Goal: Task Accomplishment & Management: Use online tool/utility

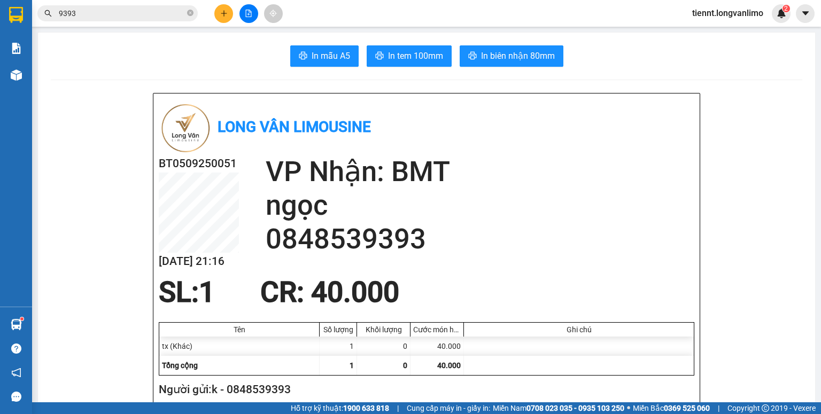
click at [189, 16] on icon "close-circle" at bounding box center [190, 13] width 6 height 6
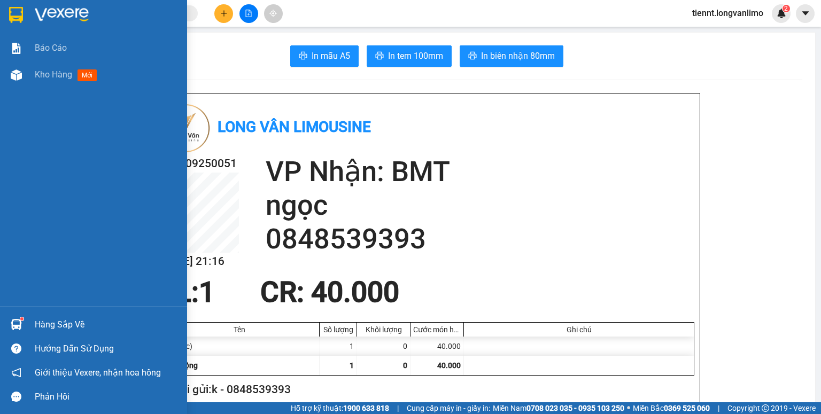
click at [15, 14] on img at bounding box center [16, 15] width 14 height 16
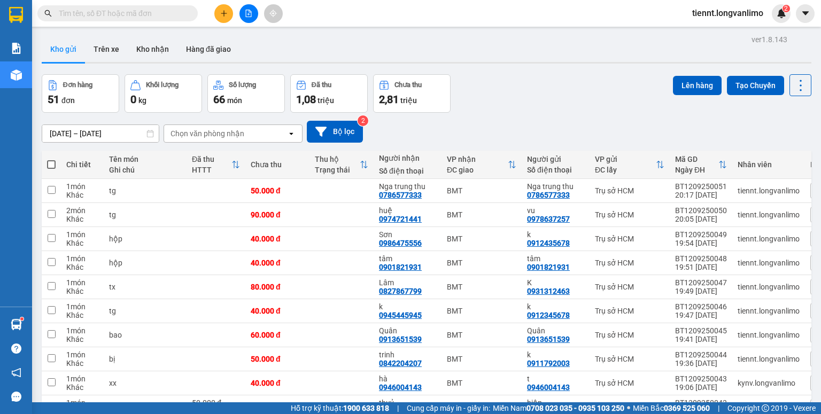
click at [130, 18] on input "text" at bounding box center [122, 13] width 126 height 12
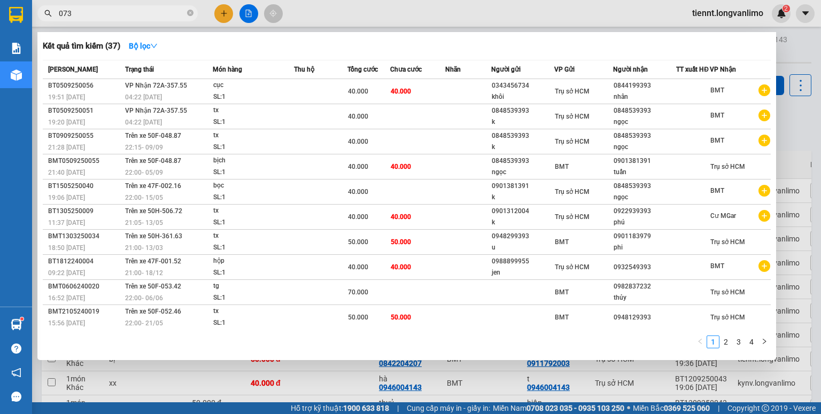
type input "0732"
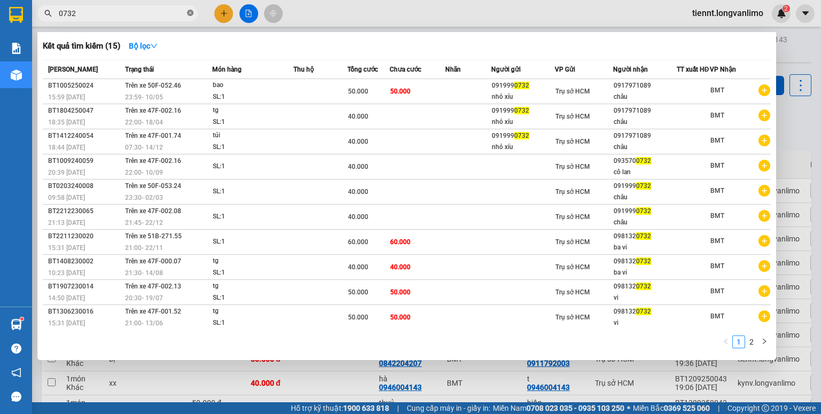
click at [188, 11] on icon "close-circle" at bounding box center [190, 13] width 6 height 6
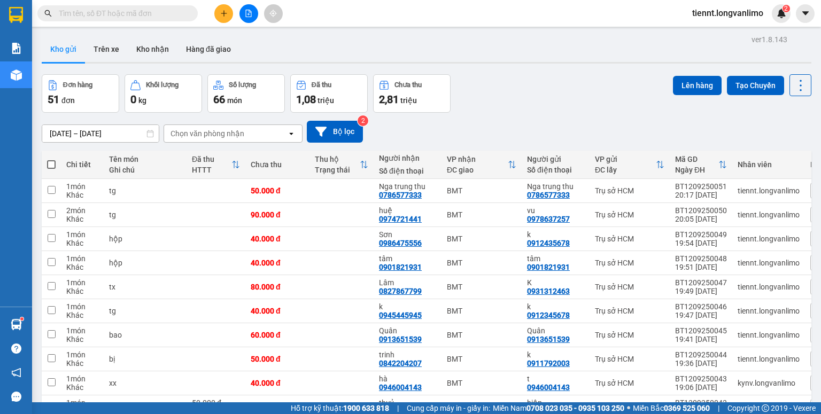
click at [156, 11] on input "text" at bounding box center [122, 13] width 126 height 12
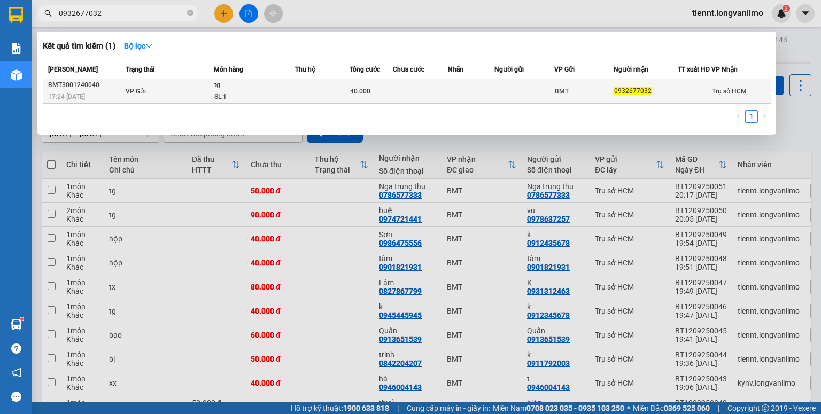
type input "0932677032"
click at [155, 98] on td "VP Gửi" at bounding box center [168, 91] width 91 height 25
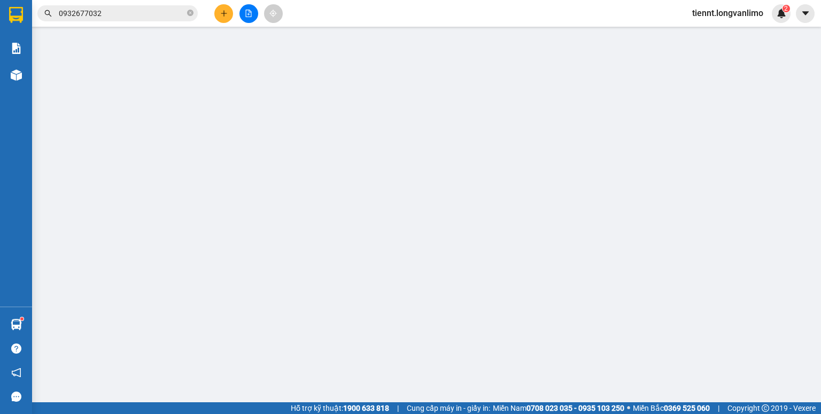
type input "0932677032"
type input "40.000"
type input "0"
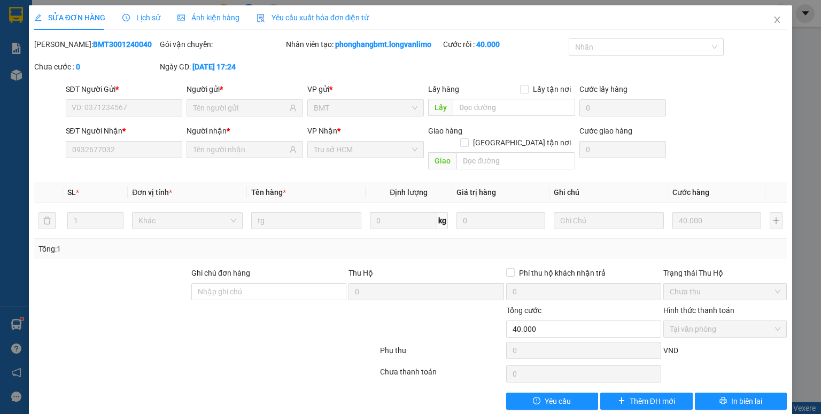
click at [213, 21] on span "Ảnh kiện hàng" at bounding box center [209, 17] width 62 height 9
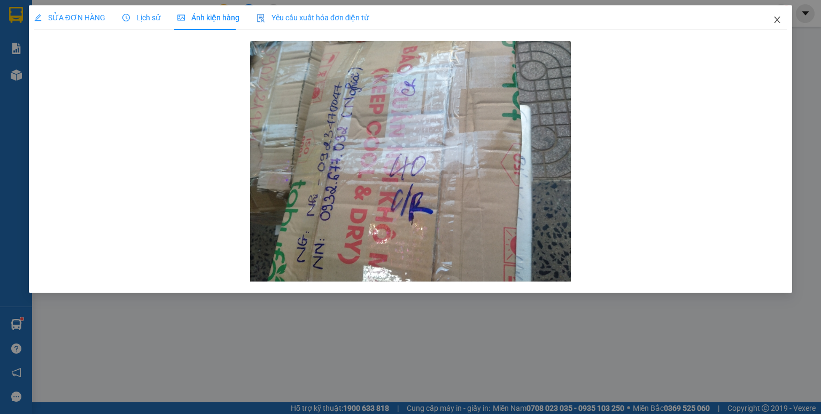
click at [779, 20] on icon "close" at bounding box center [777, 20] width 9 height 9
click at [775, 19] on div "2" at bounding box center [781, 13] width 19 height 19
click at [776, 20] on body "Kết quả tìm kiếm ( 1 ) Bộ lọc Mã ĐH Trạng thái Món hàng Thu hộ Tổng cước Chưa c…" at bounding box center [410, 207] width 821 height 414
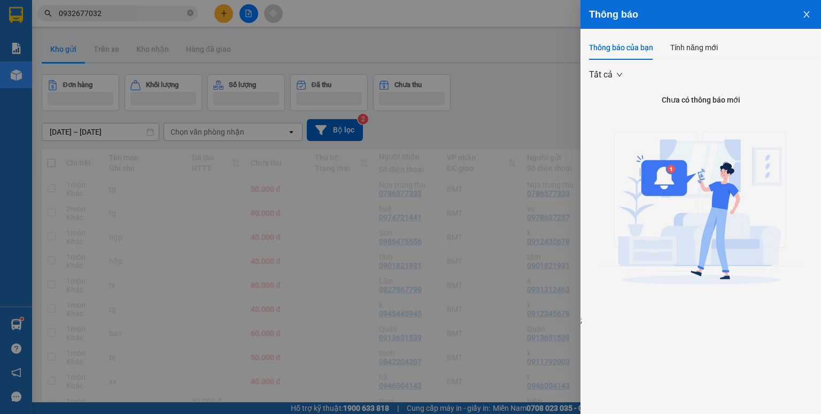
click at [361, 69] on div at bounding box center [410, 207] width 821 height 414
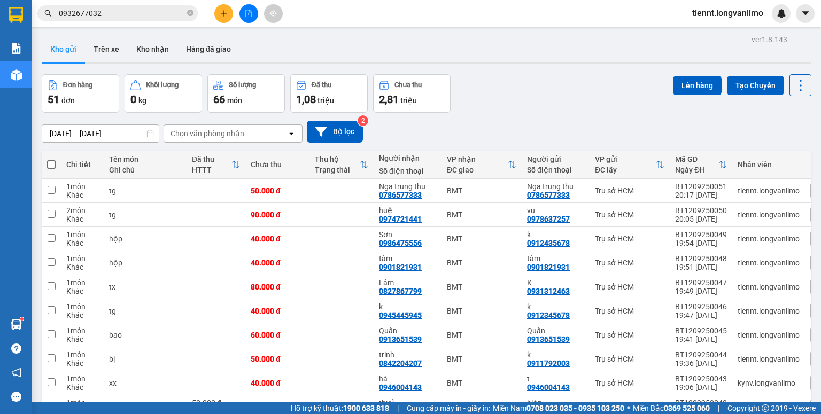
click at [139, 13] on input "0932677032" at bounding box center [122, 13] width 126 height 12
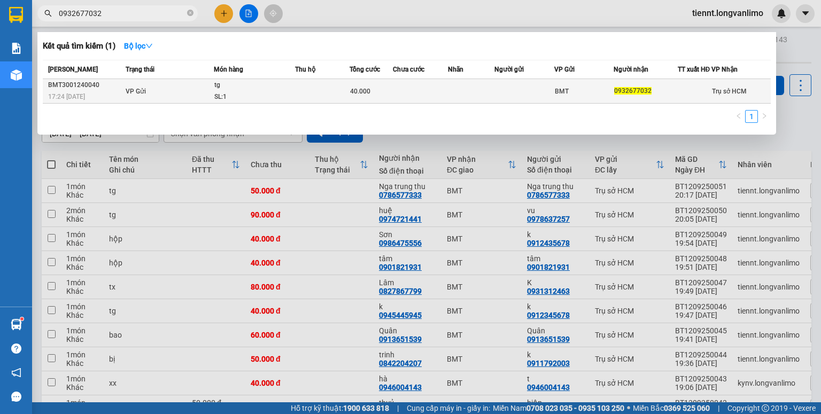
click at [132, 94] on span "VP Gửi" at bounding box center [136, 91] width 20 height 7
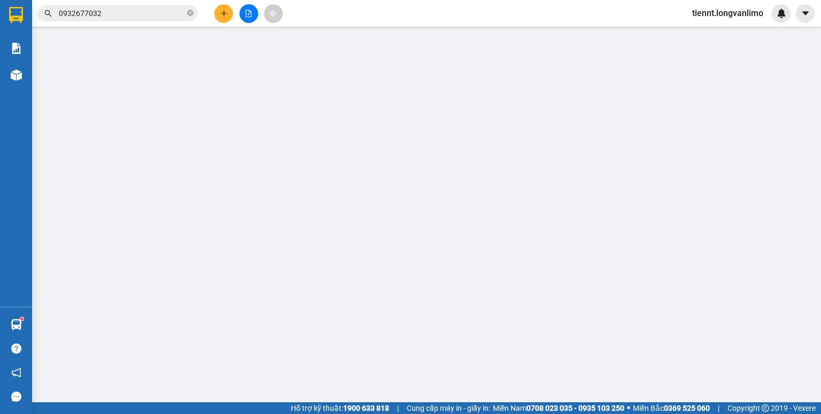
type input "0932677032"
type input "40.000"
type input "0"
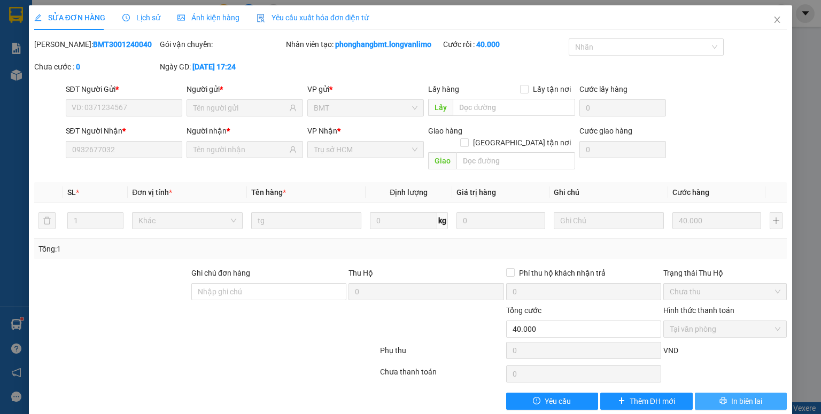
click at [736, 396] on span "In biên lai" at bounding box center [747, 402] width 31 height 12
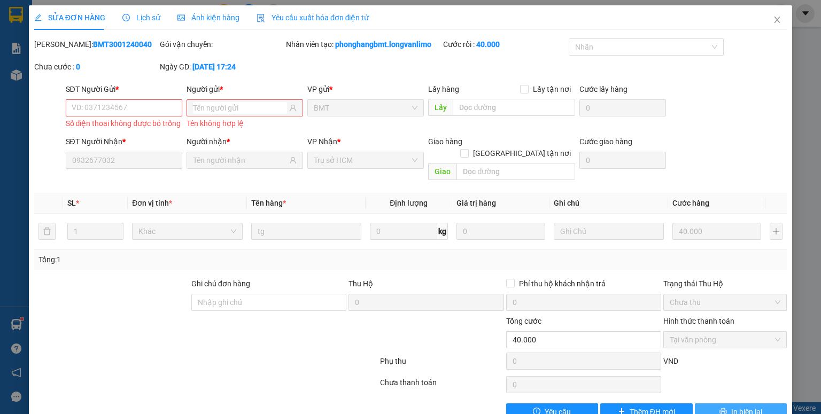
scroll to position [26, 0]
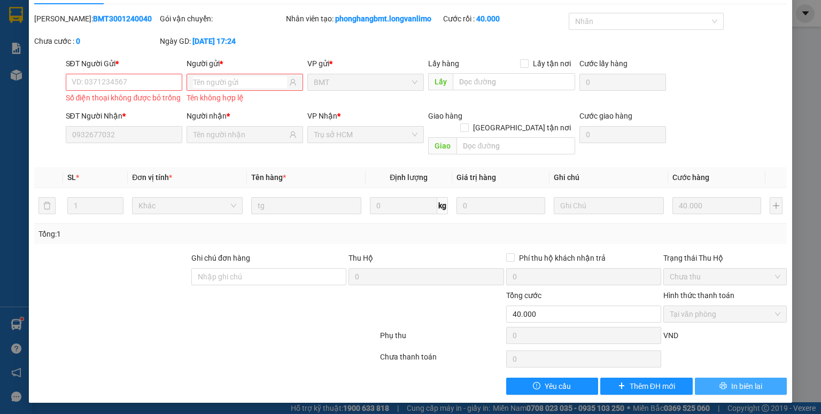
click at [732, 385] on span "In biên lai" at bounding box center [747, 387] width 31 height 12
click at [139, 84] on input "SĐT Người Gửi *" at bounding box center [124, 82] width 117 height 17
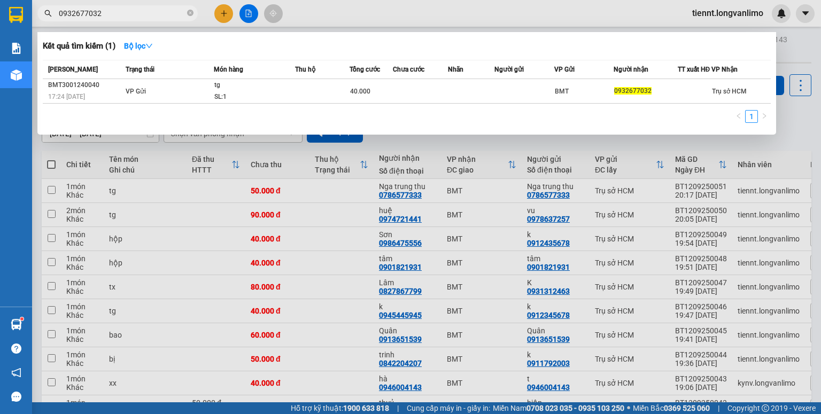
click at [141, 10] on input "0932677032" at bounding box center [122, 13] width 126 height 12
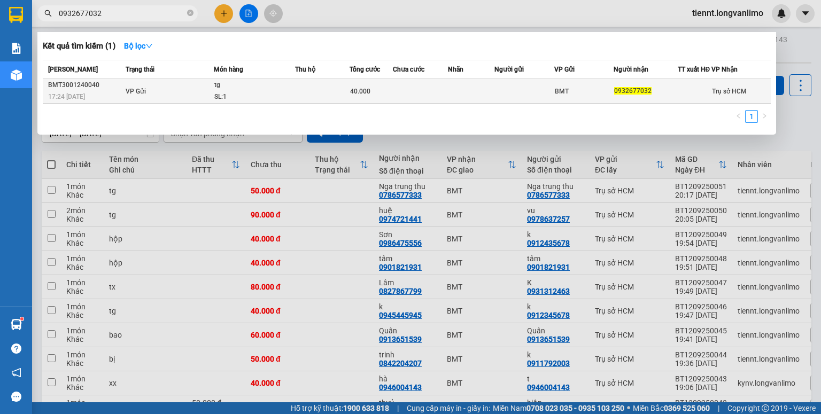
click at [105, 91] on div "BMT3001240040" at bounding box center [85, 85] width 74 height 11
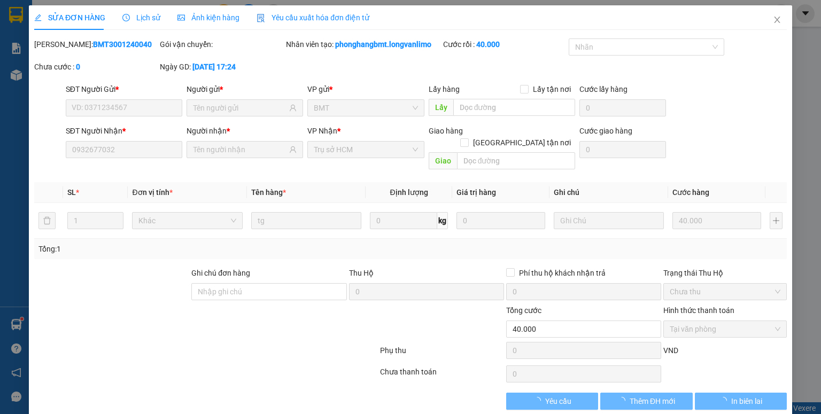
type input "0932677032"
type input "40.000"
type input "0"
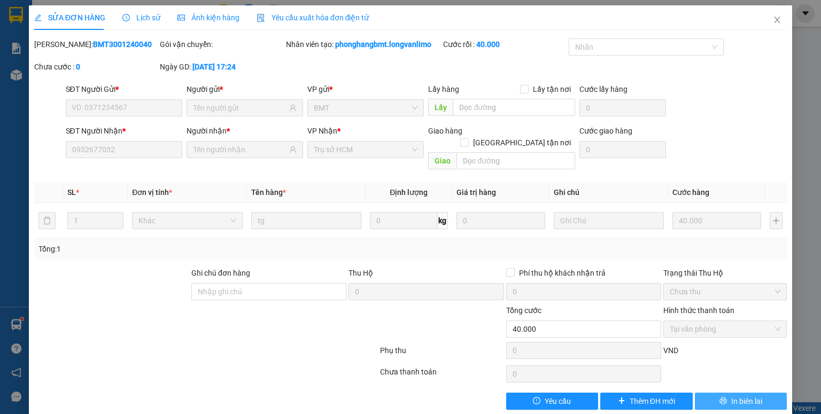
click at [739, 396] on span "In biên lai" at bounding box center [747, 402] width 31 height 12
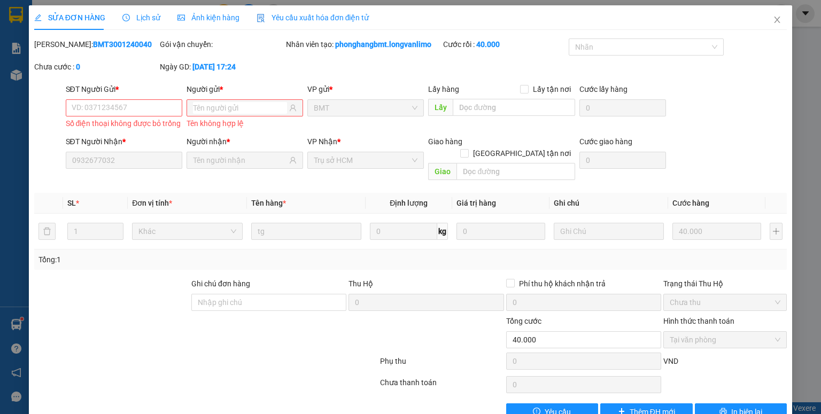
click at [136, 294] on div at bounding box center [111, 296] width 157 height 37
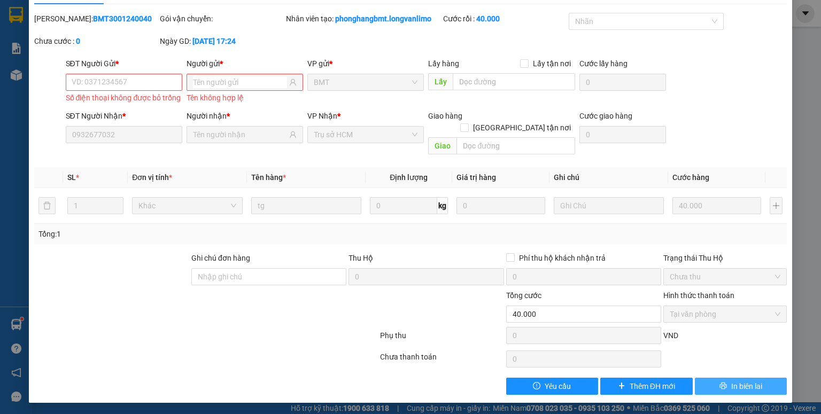
click at [710, 386] on button "In biên lai" at bounding box center [741, 386] width 93 height 17
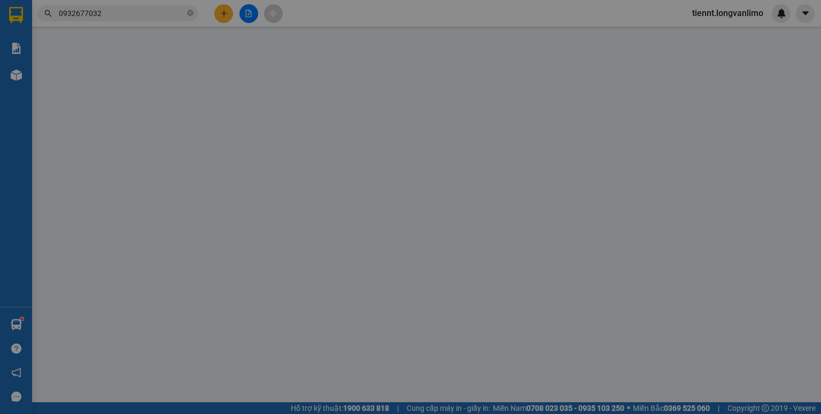
type input "0848539393"
type input "40.000"
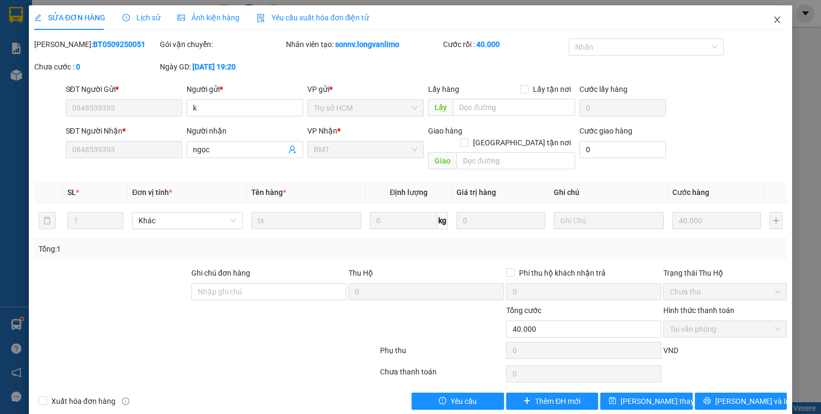
click at [775, 19] on icon "close" at bounding box center [778, 20] width 6 height 6
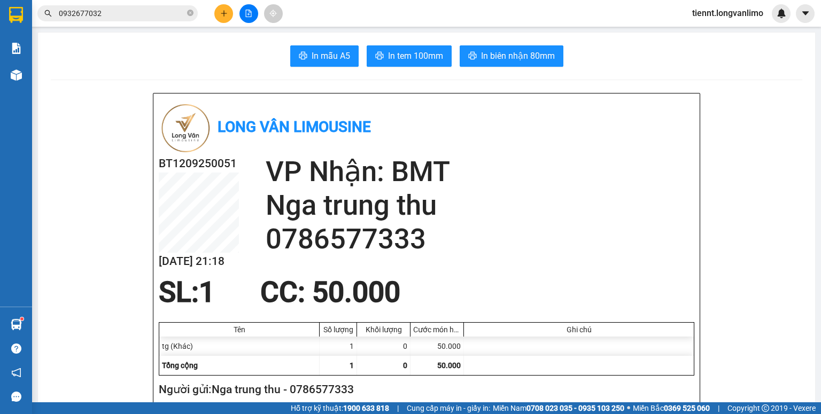
click at [121, 13] on input "0932677032" at bounding box center [122, 13] width 126 height 12
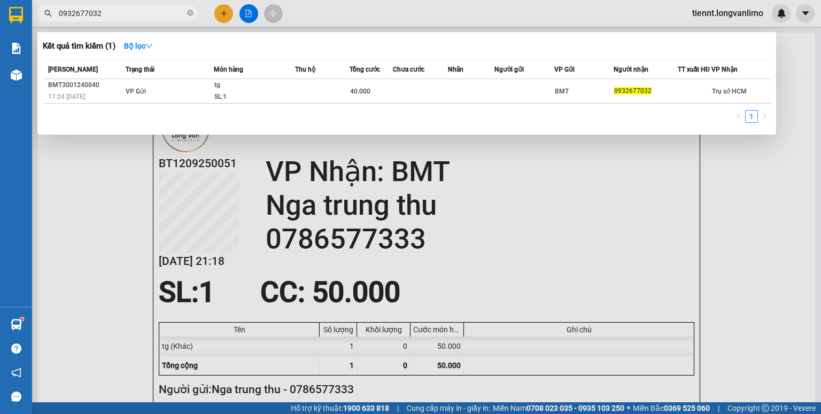
click at [121, 13] on input "0932677032" at bounding box center [122, 13] width 126 height 12
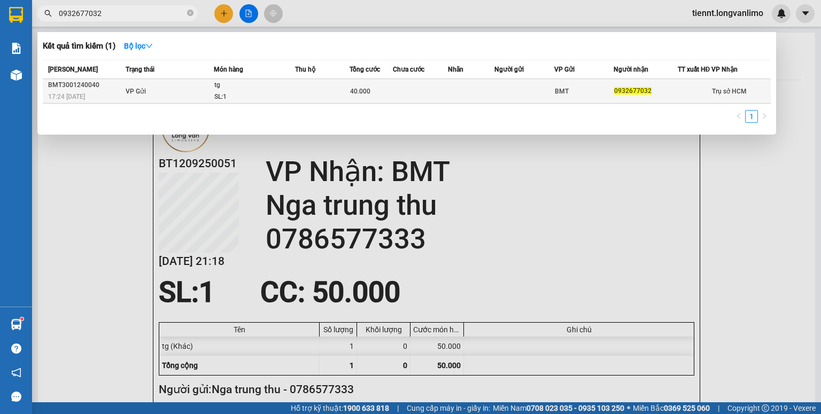
click at [107, 90] on div "BMT3001240040" at bounding box center [85, 85] width 74 height 11
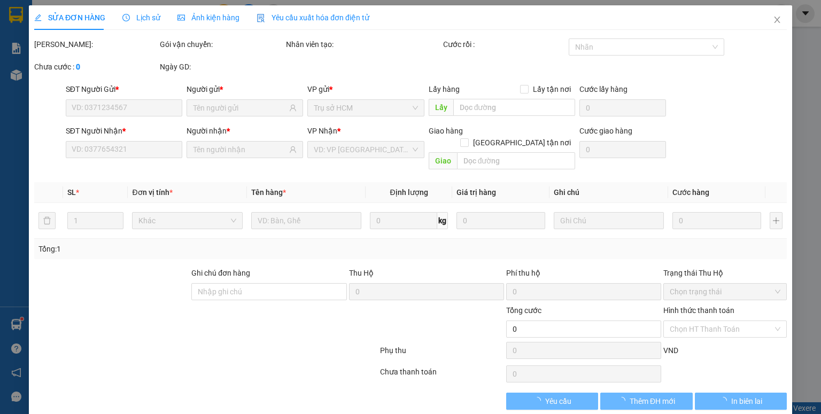
type input "0932677032"
type input "40.000"
type input "0"
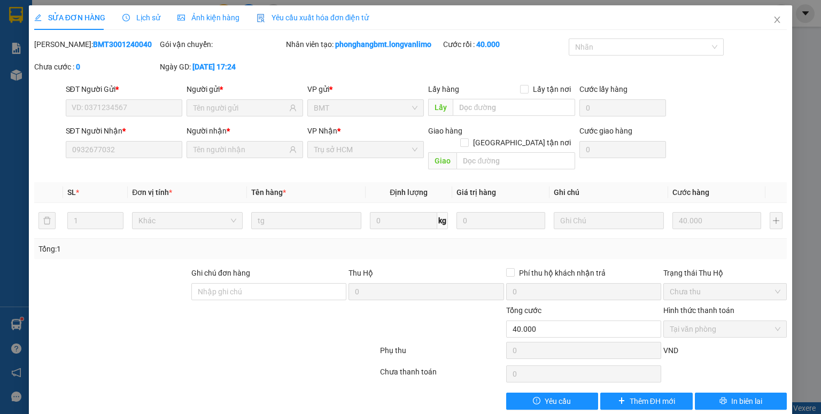
click at [143, 113] on input "SĐT Người Gửi *" at bounding box center [124, 107] width 117 height 17
click at [143, 107] on input "SĐT Người Gửi *" at bounding box center [124, 107] width 117 height 17
click at [160, 153] on input "0932677032" at bounding box center [124, 149] width 117 height 17
click at [732, 396] on span "In biên lai" at bounding box center [747, 402] width 31 height 12
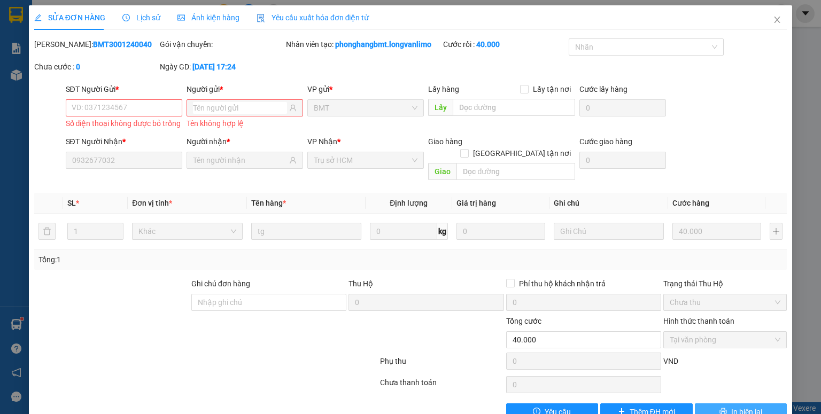
click at [128, 169] on input "0932677032" at bounding box center [124, 160] width 117 height 17
click at [195, 166] on input "Người nhận *" at bounding box center [240, 161] width 94 height 12
click at [127, 112] on input "SĐT Người Gửi *" at bounding box center [124, 107] width 117 height 17
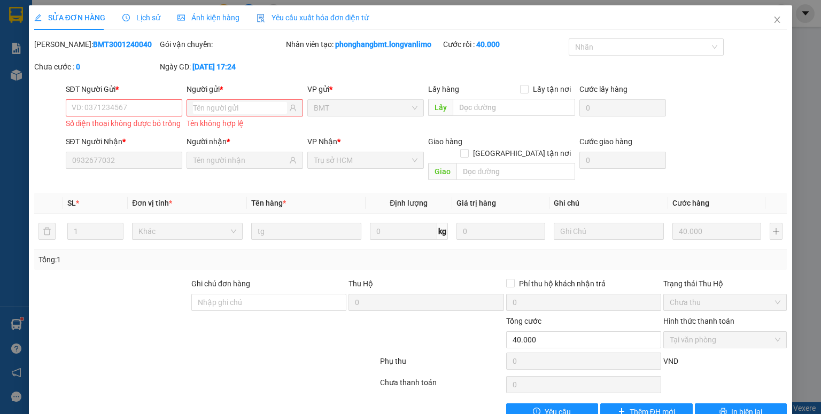
click at [148, 21] on span "Lịch sử" at bounding box center [141, 17] width 38 height 9
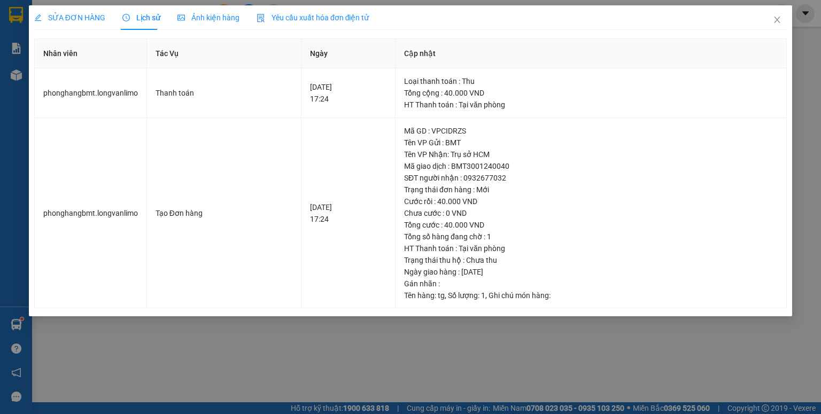
click at [199, 24] on div "Ảnh kiện hàng" at bounding box center [209, 17] width 62 height 25
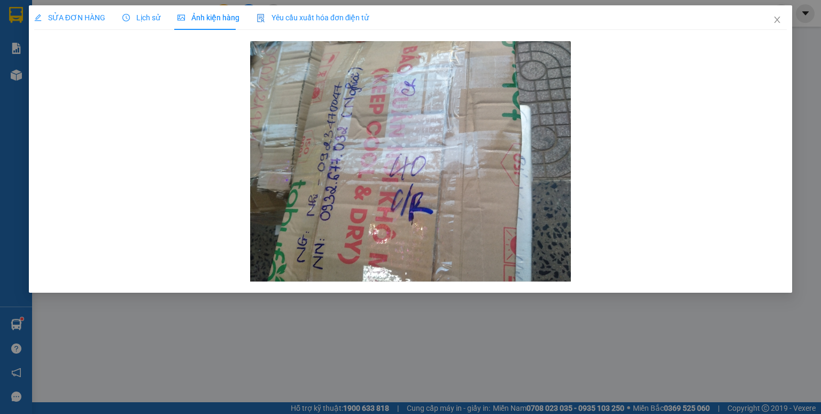
click at [277, 17] on span "Yêu cầu xuất hóa đơn điện tử" at bounding box center [313, 17] width 113 height 9
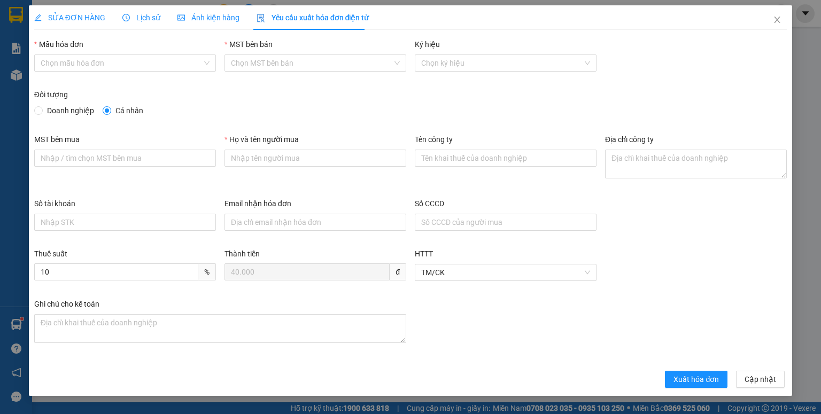
click at [75, 17] on span "SỬA ĐƠN HÀNG" at bounding box center [69, 17] width 71 height 9
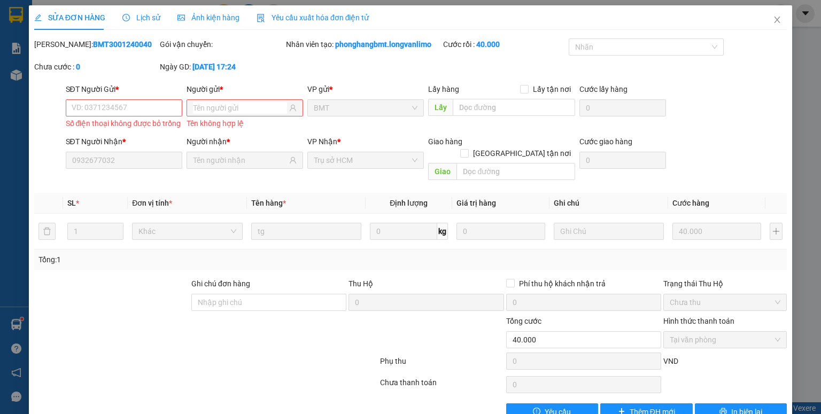
click at [40, 18] on icon "edit" at bounding box center [37, 17] width 7 height 7
click at [39, 17] on icon "edit" at bounding box center [38, 17] width 7 height 7
click at [158, 114] on input "SĐT Người Gửi *" at bounding box center [124, 107] width 117 height 17
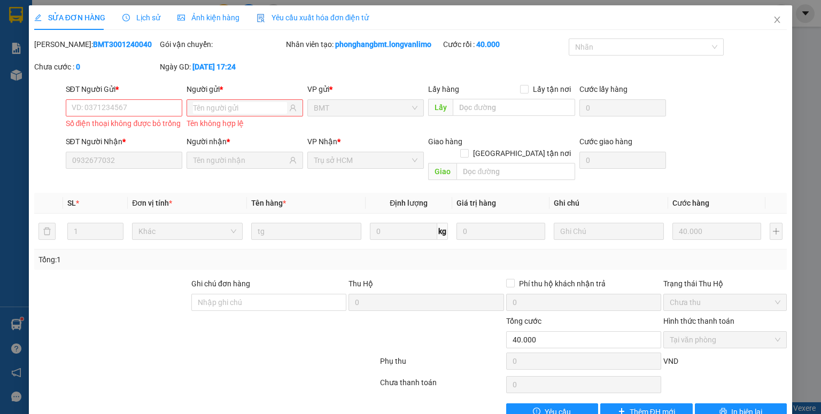
click at [158, 114] on input "SĐT Người Gửi *" at bounding box center [124, 107] width 117 height 17
click at [261, 111] on input "Người gửi *" at bounding box center [240, 108] width 94 height 12
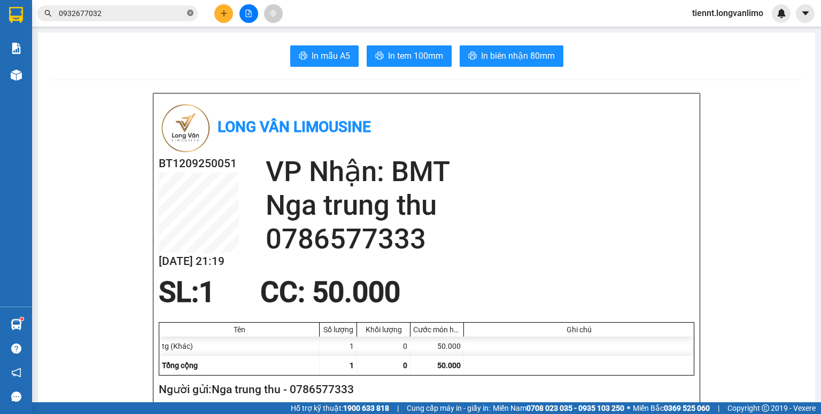
click at [190, 14] on icon "close-circle" at bounding box center [190, 13] width 6 height 6
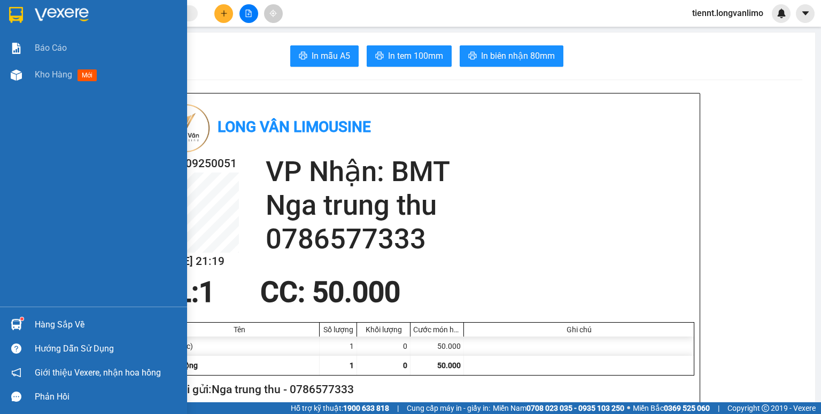
click at [24, 11] on div at bounding box center [16, 14] width 19 height 19
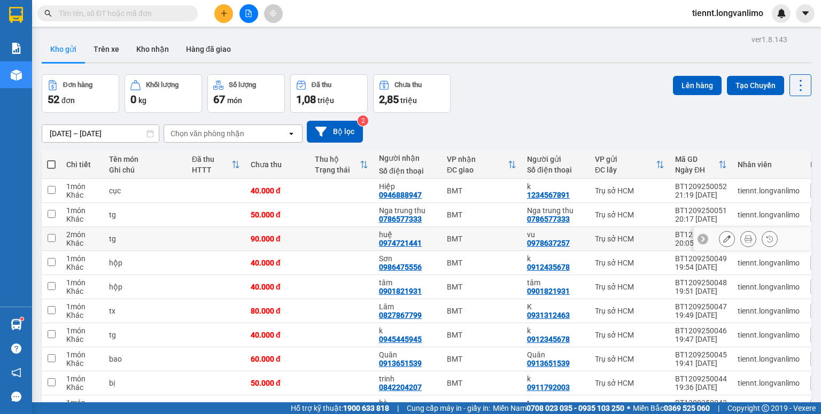
click at [49, 238] on input "checkbox" at bounding box center [52, 238] width 8 height 8
checkbox input "true"
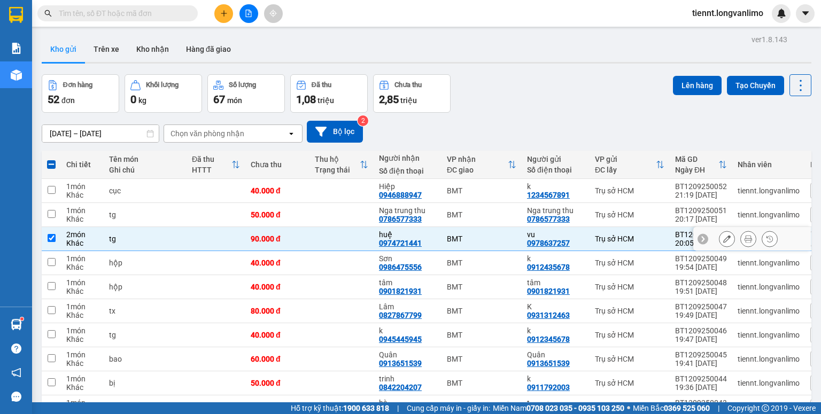
click at [745, 237] on icon at bounding box center [748, 238] width 7 height 7
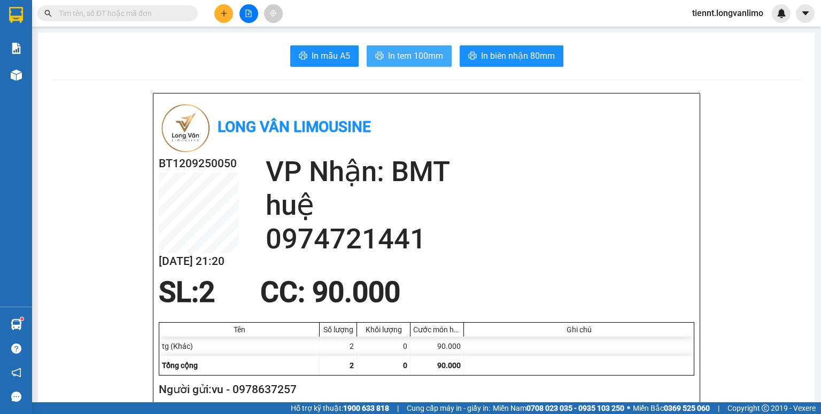
click at [424, 58] on span "In tem 100mm" at bounding box center [415, 55] width 55 height 13
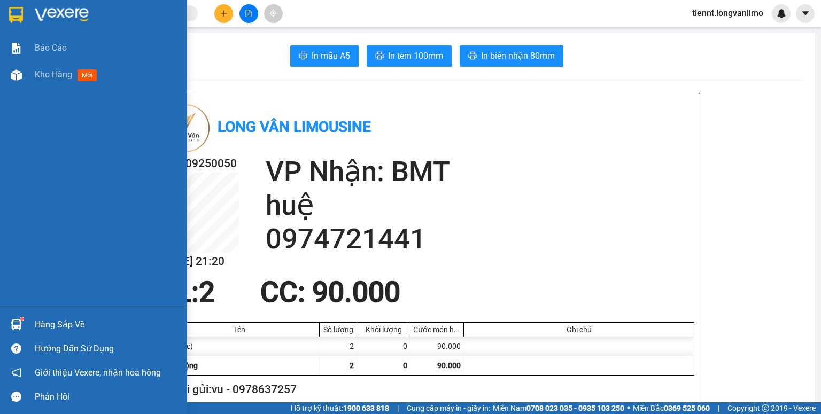
click at [13, 10] on img at bounding box center [16, 15] width 14 height 16
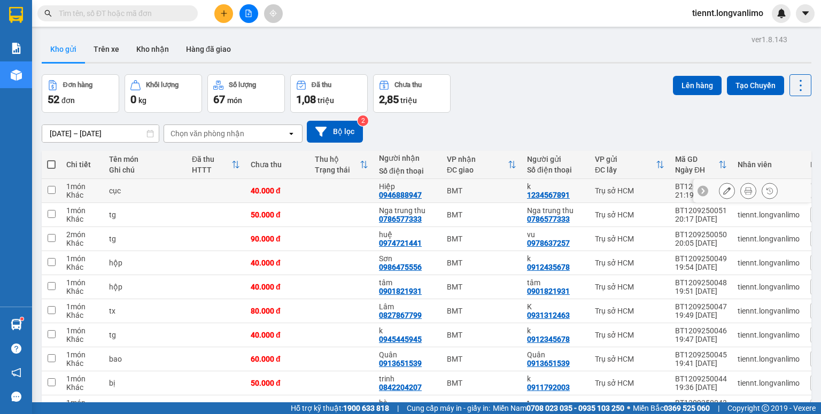
click at [52, 190] on input "checkbox" at bounding box center [52, 190] width 8 height 8
checkbox input "true"
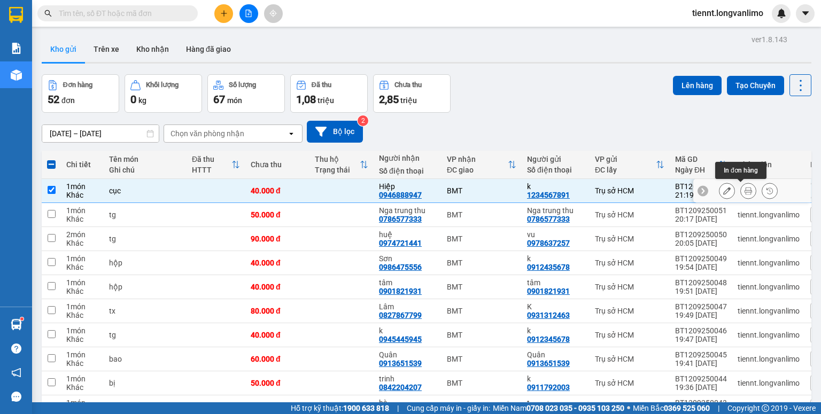
click at [745, 194] on icon at bounding box center [748, 190] width 7 height 7
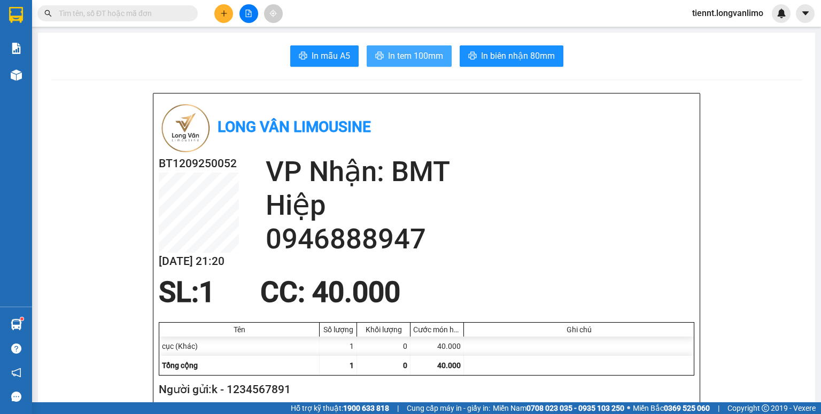
click at [420, 59] on span "In tem 100mm" at bounding box center [415, 55] width 55 height 13
click at [129, 6] on span at bounding box center [117, 13] width 160 height 16
click at [129, 10] on input "text" at bounding box center [122, 13] width 126 height 12
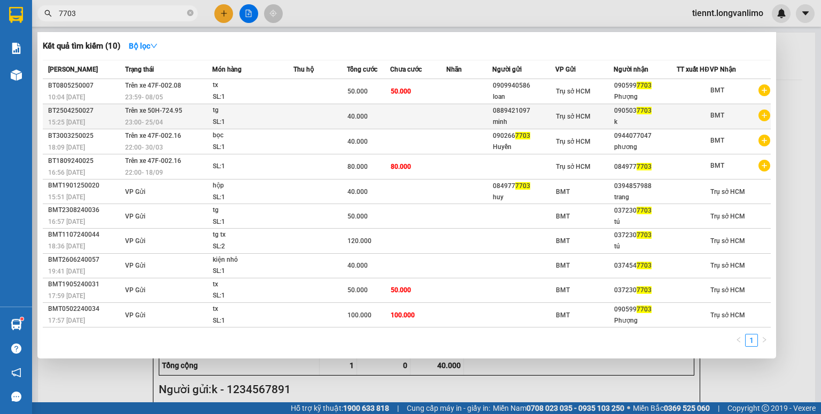
click at [633, 127] on div "k" at bounding box center [645, 122] width 62 height 11
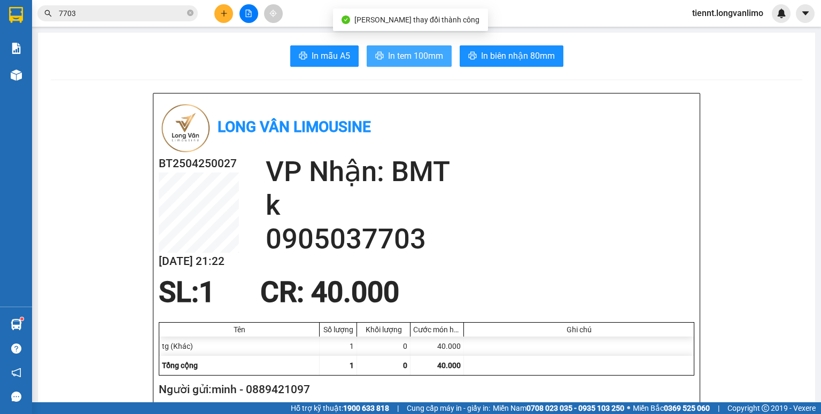
click at [391, 55] on span "In tem 100mm" at bounding box center [415, 55] width 55 height 13
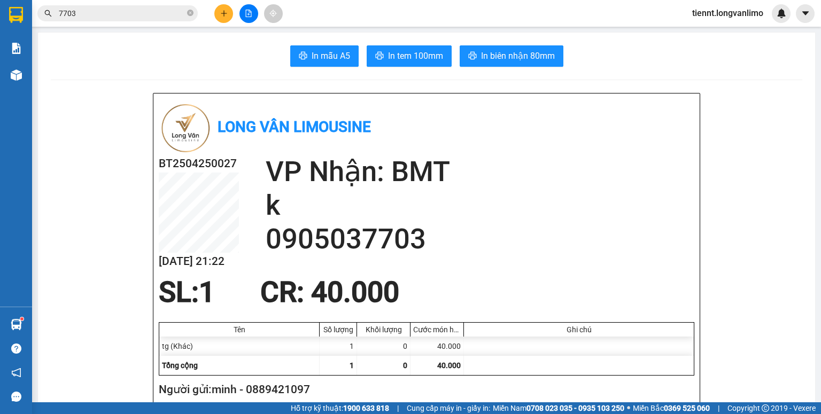
click at [124, 21] on span "7703" at bounding box center [117, 13] width 160 height 16
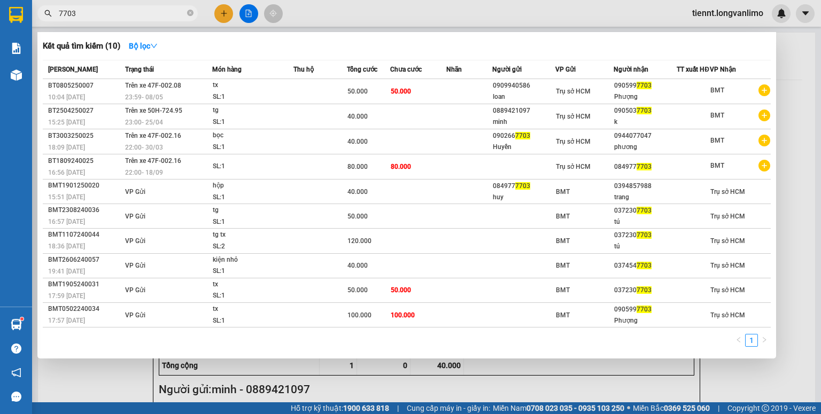
click at [124, 18] on input "7703" at bounding box center [122, 13] width 126 height 12
click at [125, 16] on input "7703" at bounding box center [122, 13] width 126 height 12
click at [125, 15] on input "7703" at bounding box center [122, 13] width 126 height 12
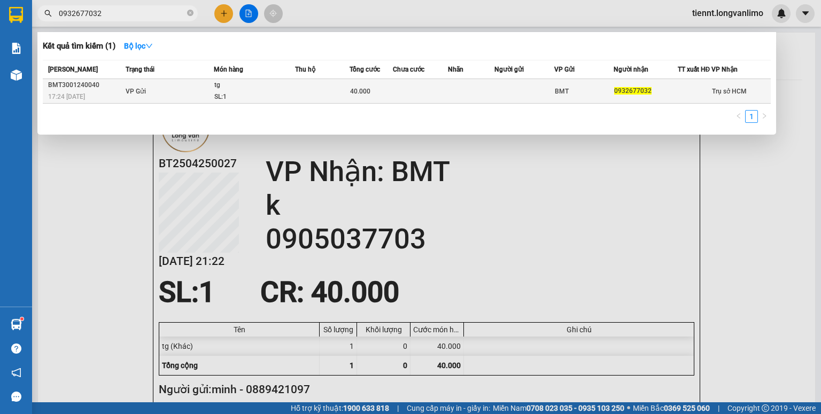
type input "0932677032"
click at [357, 95] on span "40.000" at bounding box center [360, 91] width 20 height 7
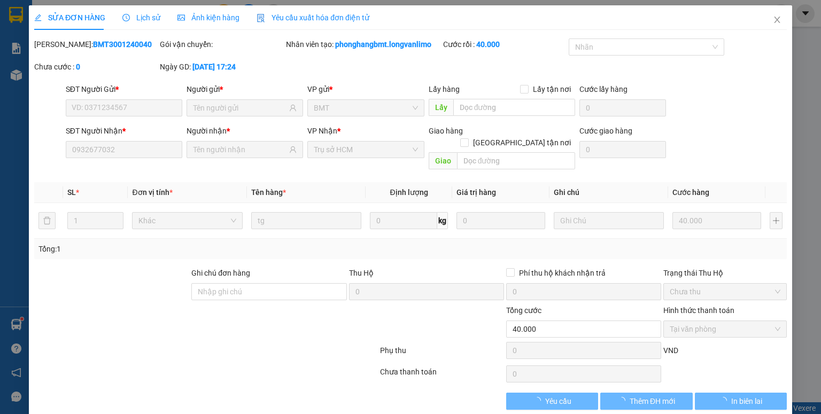
type input "0932677032"
type input "40.000"
type input "0"
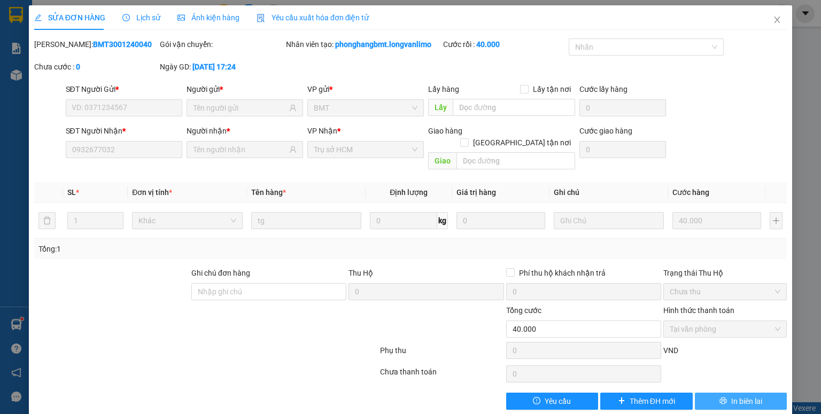
click at [740, 396] on span "In biên lai" at bounding box center [747, 402] width 31 height 12
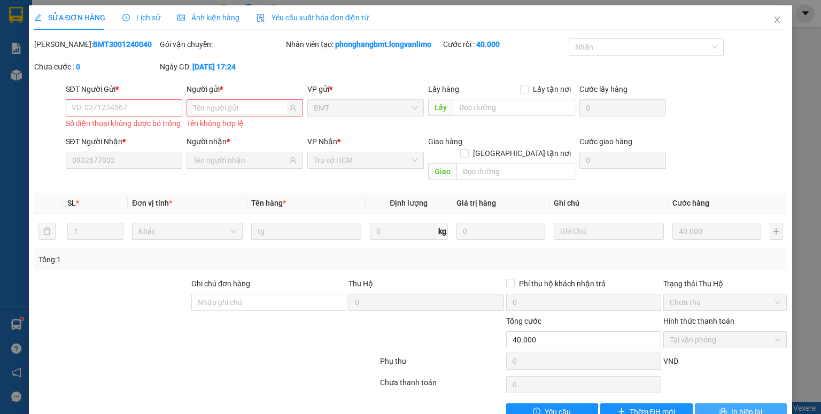
click at [141, 111] on input "SĐT Người Gửi *" at bounding box center [124, 107] width 117 height 17
drag, startPoint x: 141, startPoint y: 111, endPoint x: 176, endPoint y: 109, distance: 35.4
click at [141, 110] on input "SĐT Người Gửi *" at bounding box center [124, 107] width 117 height 17
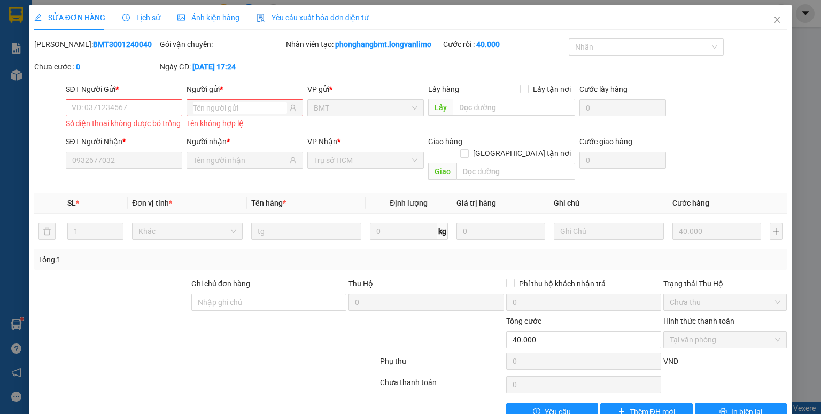
click at [234, 108] on input "Người gửi *" at bounding box center [240, 108] width 94 height 12
click at [235, 108] on input "Người gửi *" at bounding box center [240, 108] width 94 height 12
click at [236, 107] on input "Người gửi *" at bounding box center [240, 108] width 94 height 12
click at [720, 409] on icon "printer" at bounding box center [723, 412] width 7 height 7
click at [219, 78] on div "Ngày GD: [DATE] 17:24" at bounding box center [222, 72] width 126 height 22
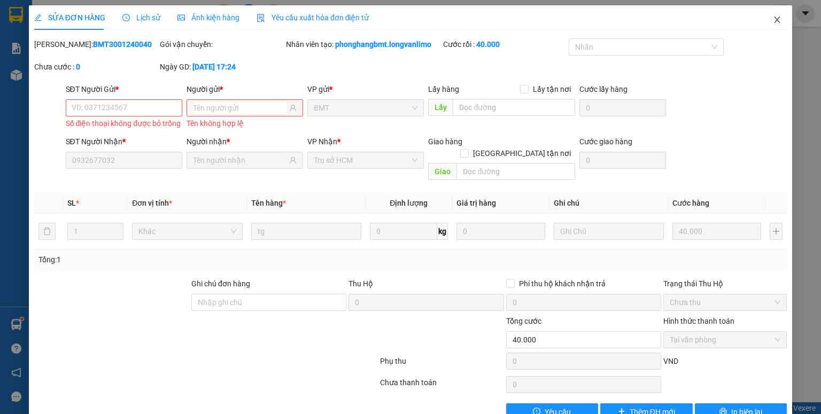
click at [773, 24] on icon "close" at bounding box center [777, 20] width 9 height 9
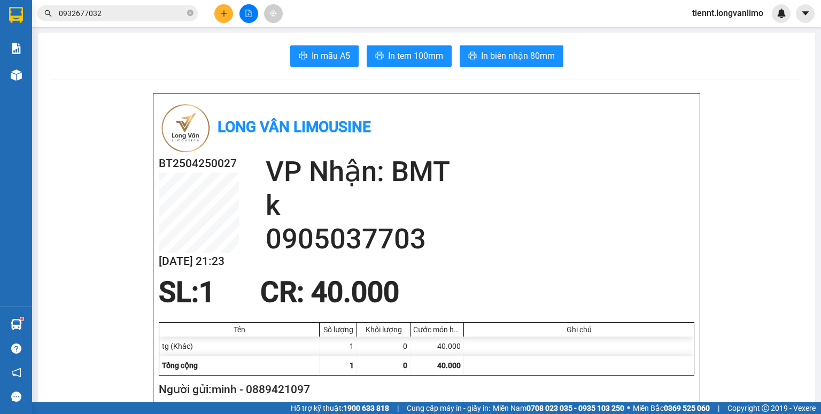
click at [129, 13] on input "0932677032" at bounding box center [122, 13] width 126 height 12
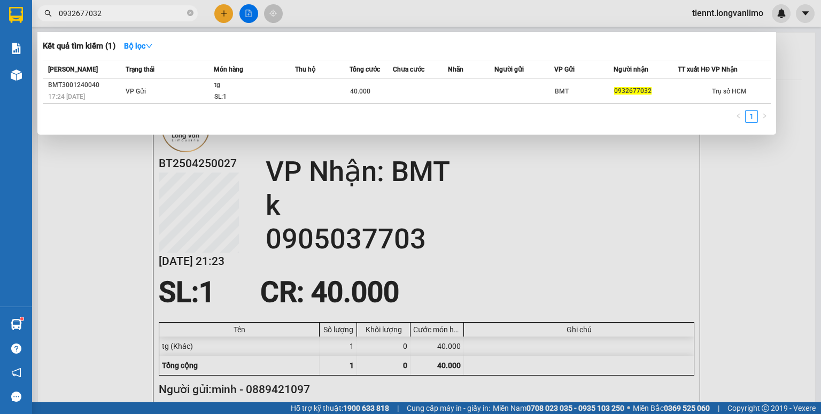
click at [129, 13] on input "0932677032" at bounding box center [122, 13] width 126 height 12
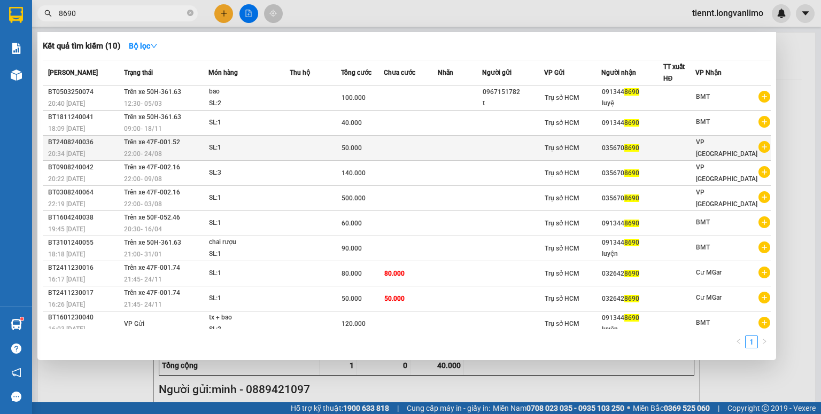
type input "8690"
click at [474, 153] on td at bounding box center [460, 148] width 44 height 25
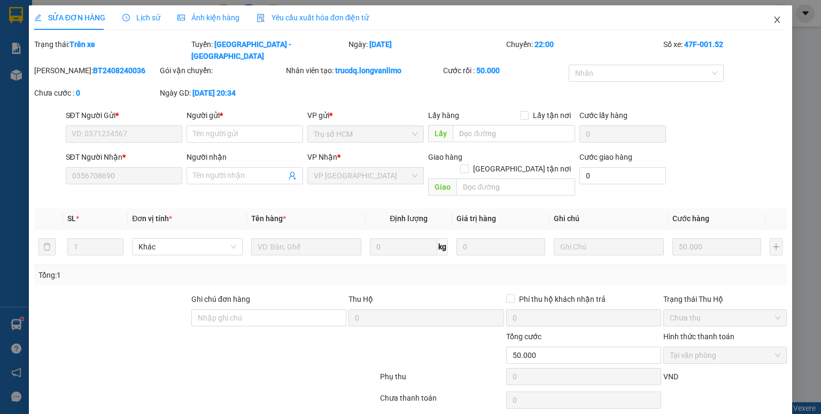
click at [773, 22] on icon "close" at bounding box center [777, 20] width 9 height 9
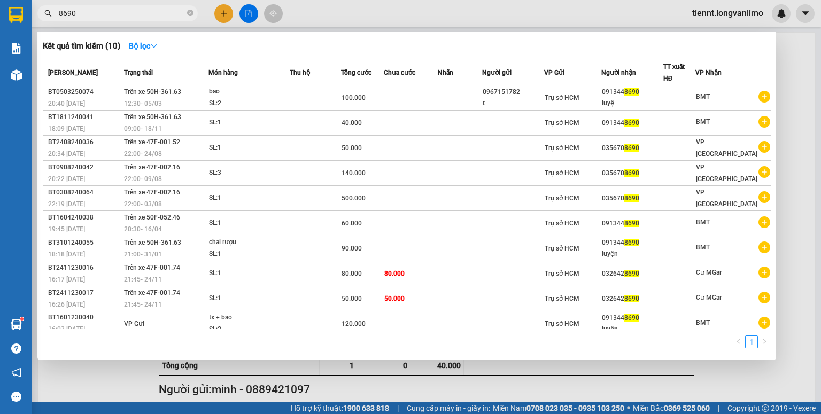
click at [164, 14] on input "8690" at bounding box center [122, 13] width 126 height 12
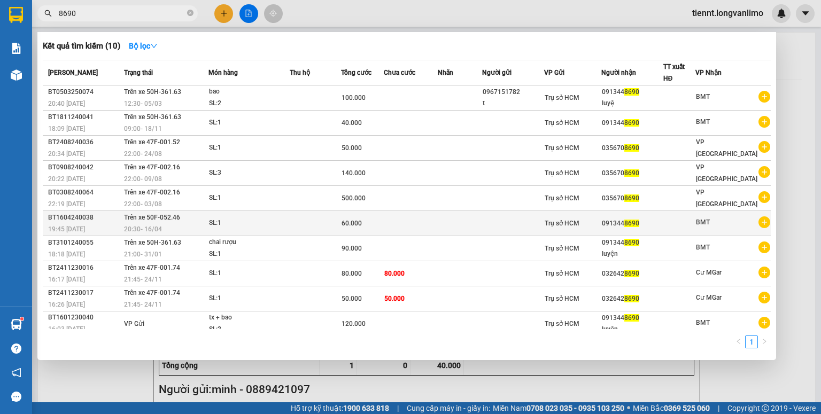
click at [508, 228] on td at bounding box center [513, 223] width 62 height 25
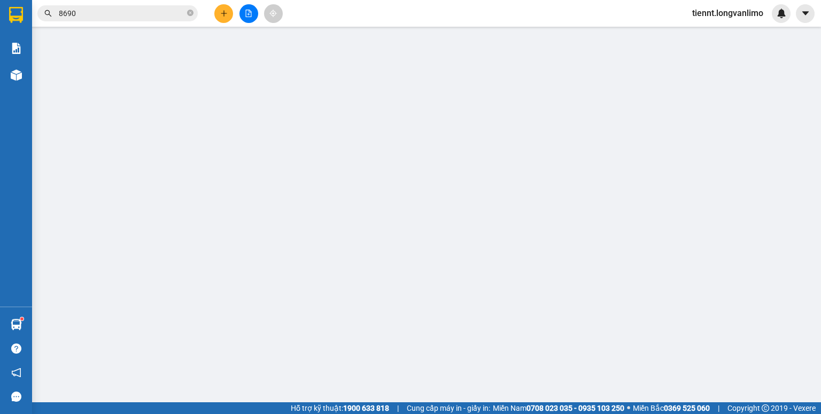
type input "0913448690"
type input "60.000"
type input "0"
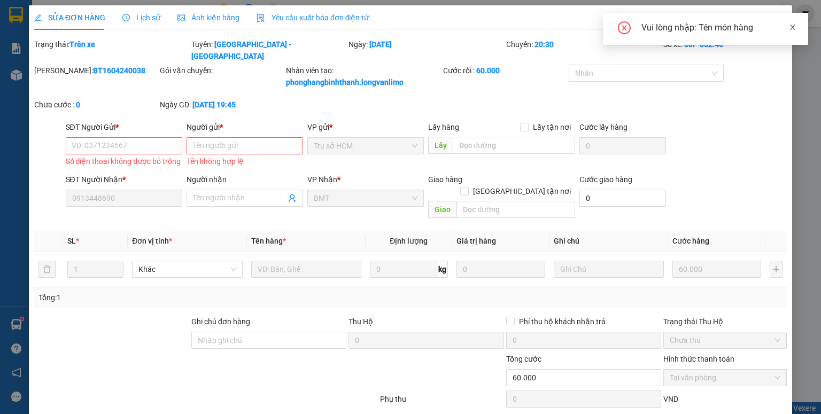
click at [795, 31] on icon "close" at bounding box center [792, 27] width 7 height 7
click at [766, 17] on span "Close" at bounding box center [778, 20] width 30 height 30
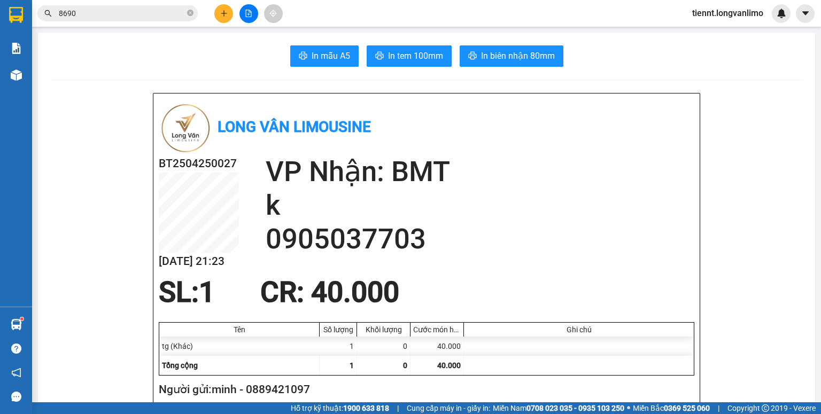
click at [125, 11] on input "8690" at bounding box center [122, 13] width 126 height 12
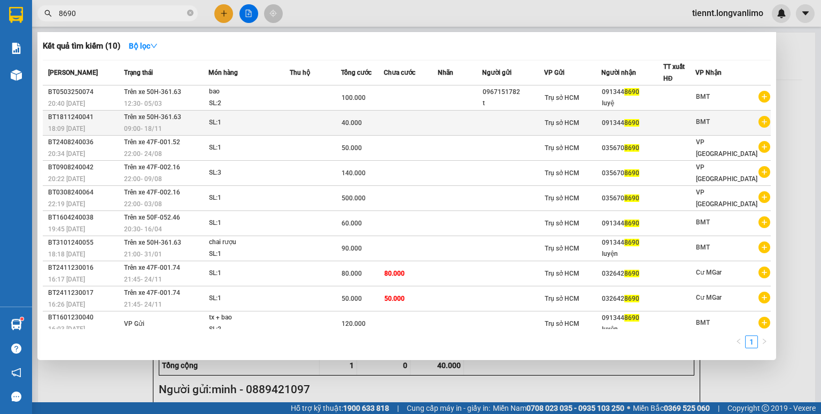
click at [447, 124] on td at bounding box center [460, 123] width 44 height 25
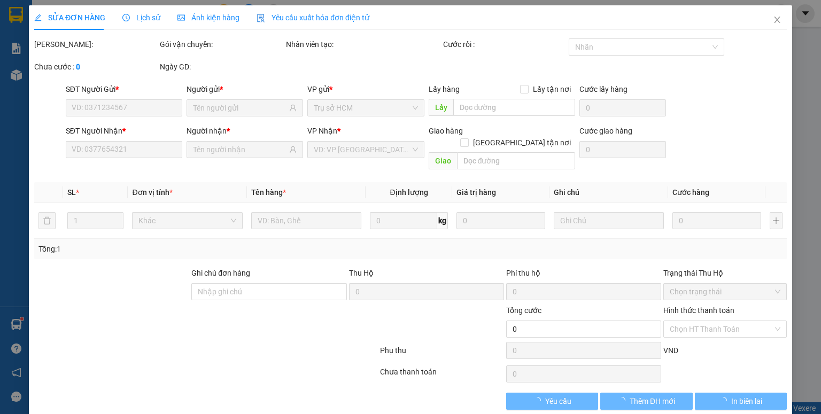
type input "0913448690"
type input "40.000"
type input "0"
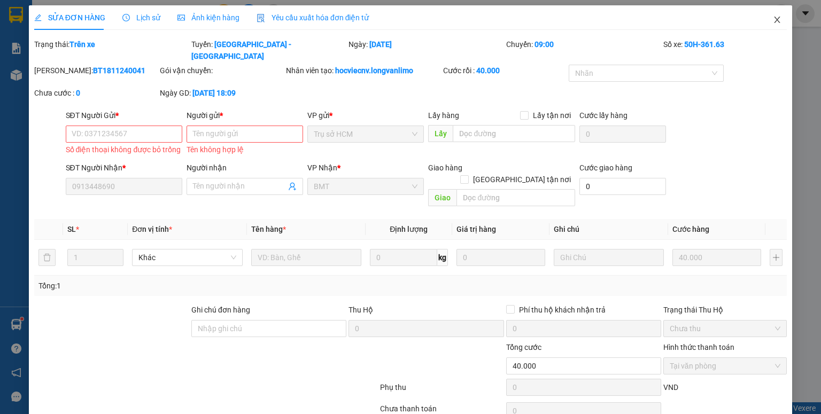
click at [773, 21] on icon "close" at bounding box center [777, 20] width 9 height 9
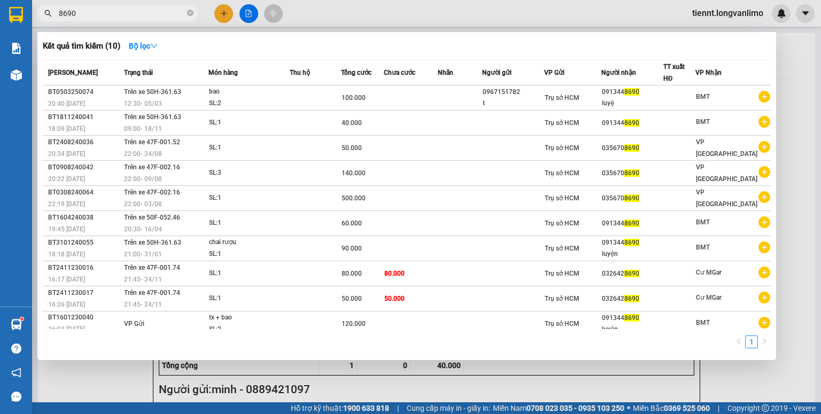
drag, startPoint x: 96, startPoint y: 13, endPoint x: 41, endPoint y: 6, distance: 55.5
click at [41, 6] on div "8690" at bounding box center [104, 13] width 209 height 16
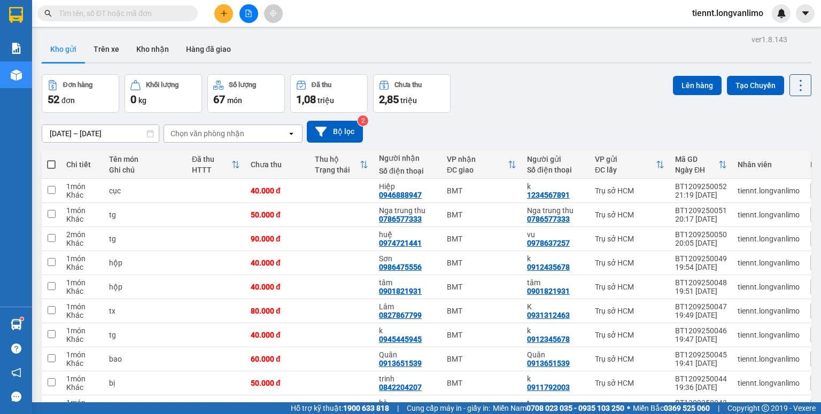
drag, startPoint x: 48, startPoint y: 88, endPoint x: 55, endPoint y: 87, distance: 7.5
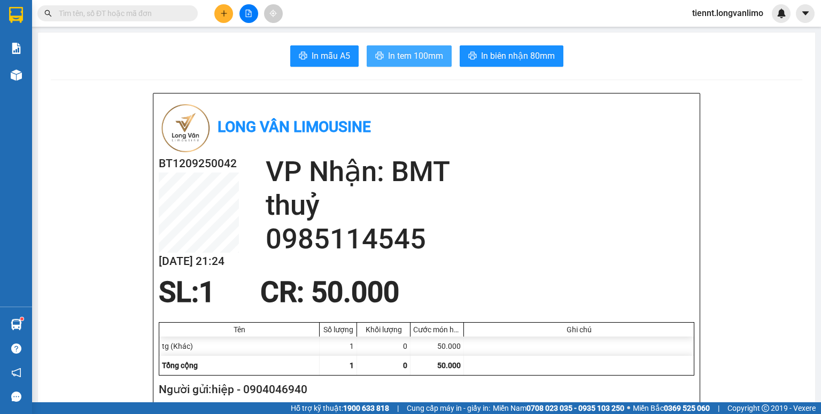
click at [434, 55] on span "In tem 100mm" at bounding box center [415, 55] width 55 height 13
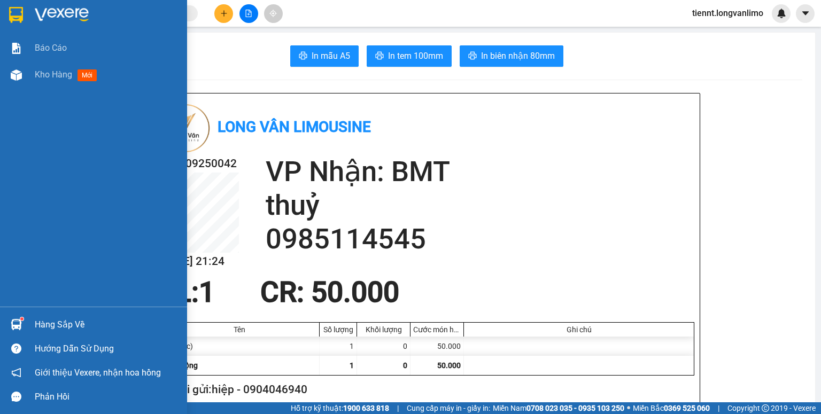
click at [13, 15] on img at bounding box center [16, 15] width 14 height 16
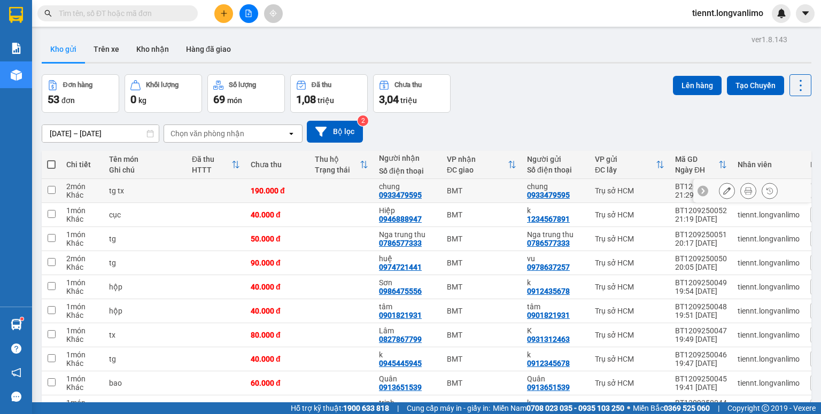
click at [51, 188] on input "checkbox" at bounding box center [52, 190] width 8 height 8
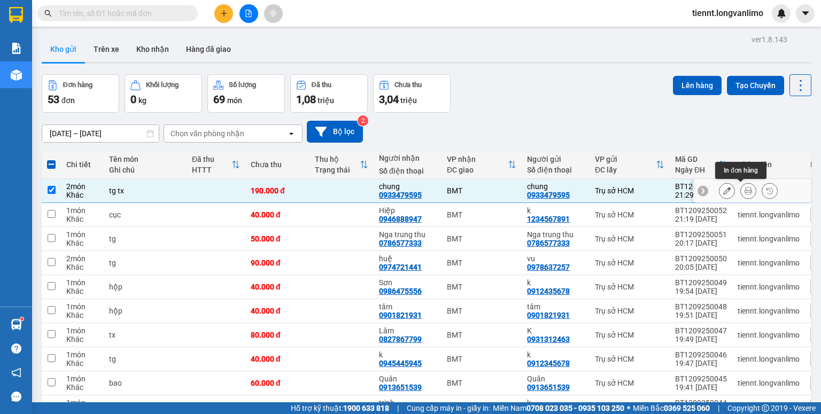
click at [745, 190] on icon at bounding box center [748, 190] width 7 height 7
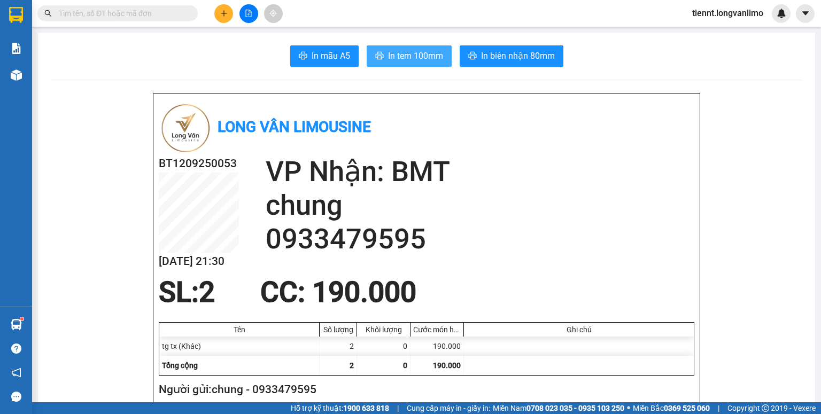
click at [418, 56] on span "In tem 100mm" at bounding box center [415, 55] width 55 height 13
click at [116, 16] on input "text" at bounding box center [122, 13] width 126 height 12
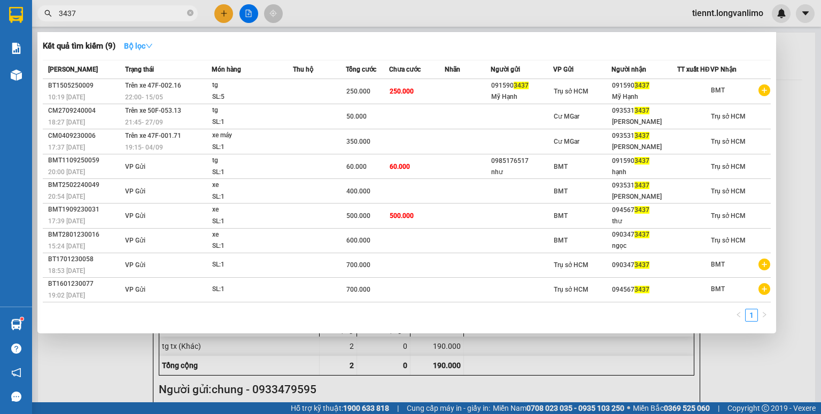
click at [132, 43] on strong "Bộ lọc" at bounding box center [138, 46] width 29 height 9
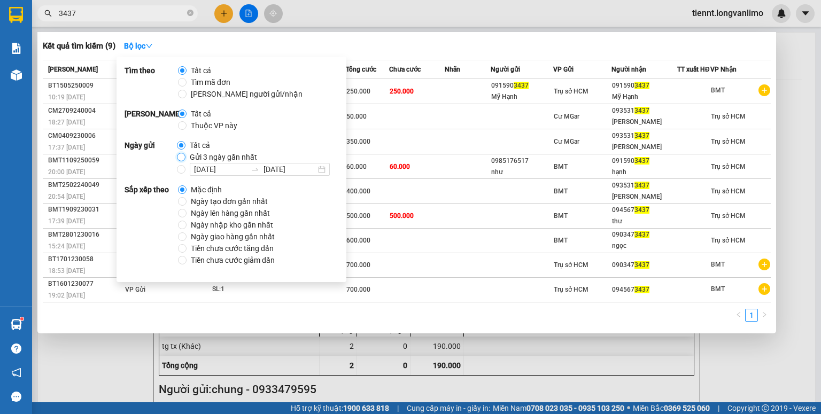
click at [184, 156] on input "Gửi 3 ngày gần nhất" at bounding box center [181, 157] width 9 height 9
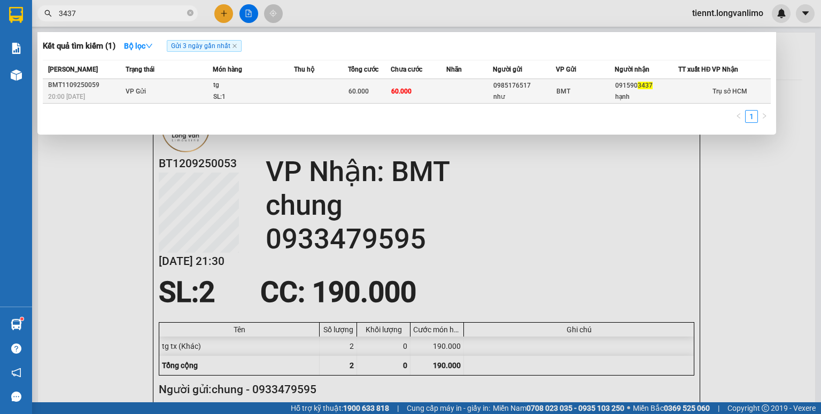
click at [447, 98] on td at bounding box center [470, 91] width 46 height 25
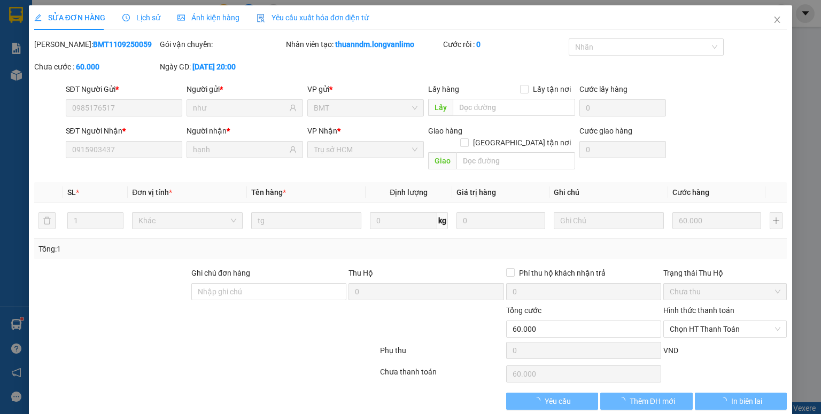
click at [207, 19] on span "Ảnh kiện hàng" at bounding box center [209, 17] width 62 height 9
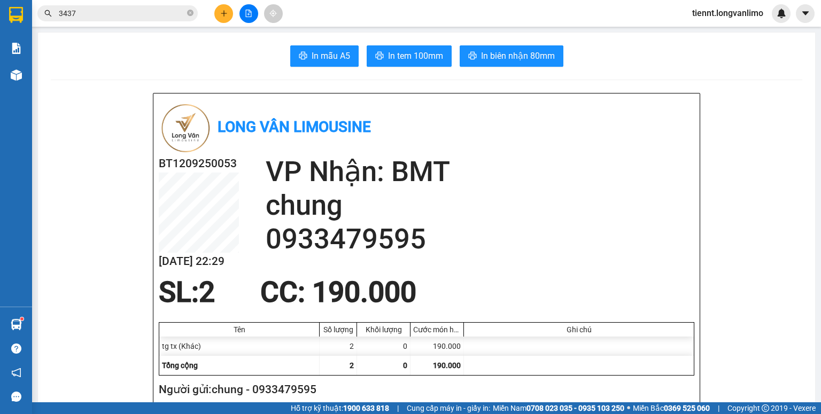
click at [122, 6] on span "3437" at bounding box center [117, 13] width 160 height 16
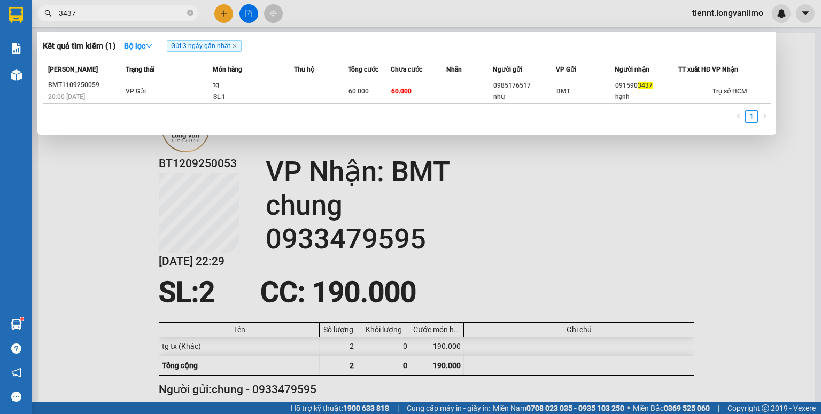
click at [121, 6] on span "3437" at bounding box center [117, 13] width 160 height 16
click at [118, 12] on input "3437" at bounding box center [122, 13] width 126 height 12
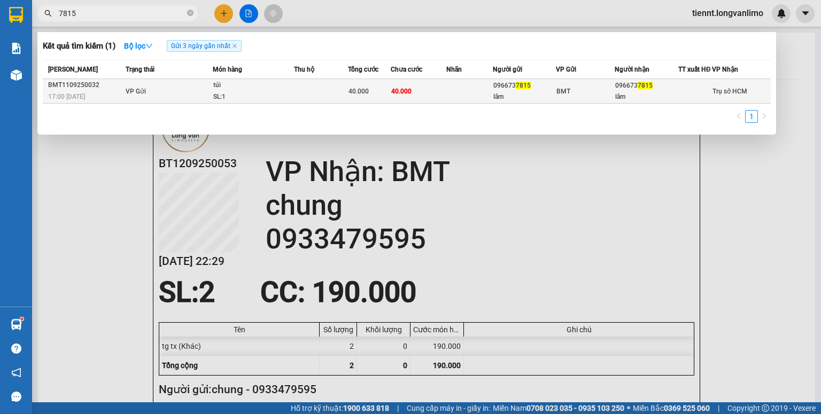
type input "7815"
click at [430, 95] on td "40.000" at bounding box center [419, 91] width 56 height 25
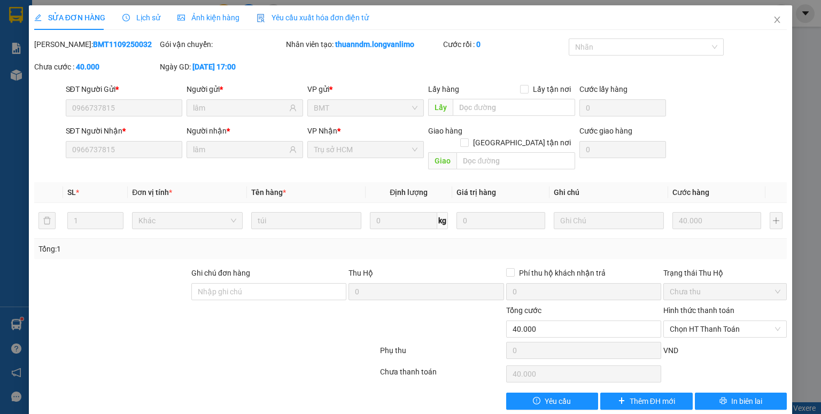
click at [205, 14] on span "Ảnh kiện hàng" at bounding box center [209, 17] width 62 height 9
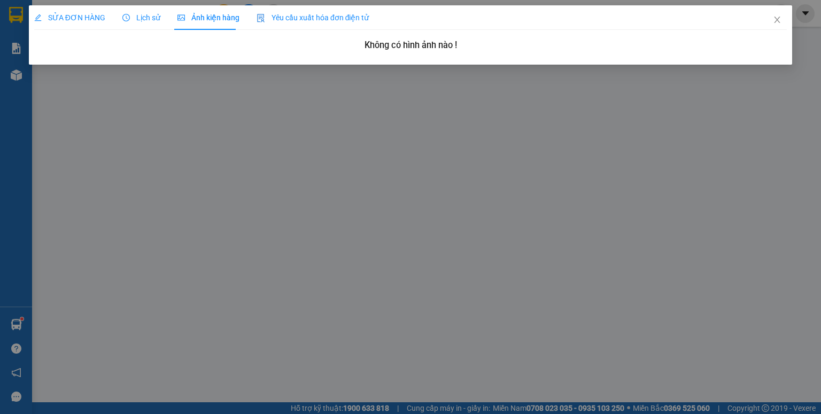
click at [63, 12] on div "SỬA ĐƠN HÀNG" at bounding box center [69, 18] width 71 height 12
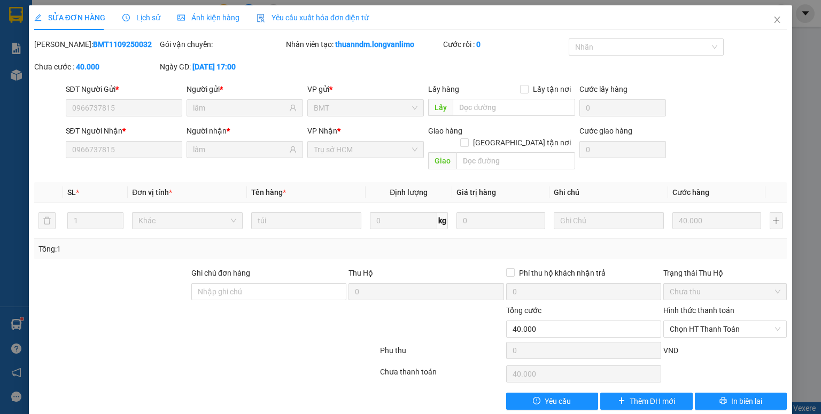
click at [204, 19] on span "Ảnh kiện hàng" at bounding box center [209, 17] width 62 height 9
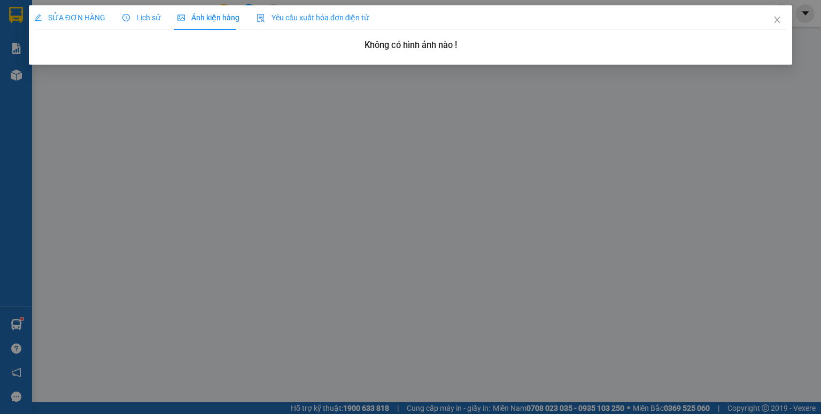
click at [53, 19] on span "SỬA ĐƠN HÀNG" at bounding box center [69, 17] width 71 height 9
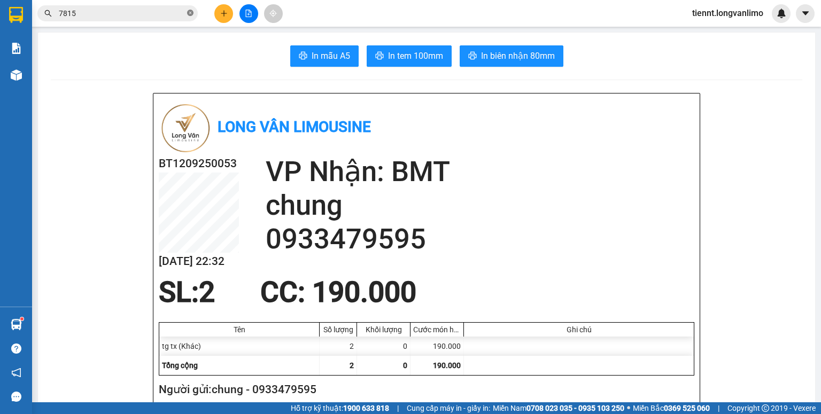
click at [189, 12] on icon "close-circle" at bounding box center [190, 13] width 6 height 6
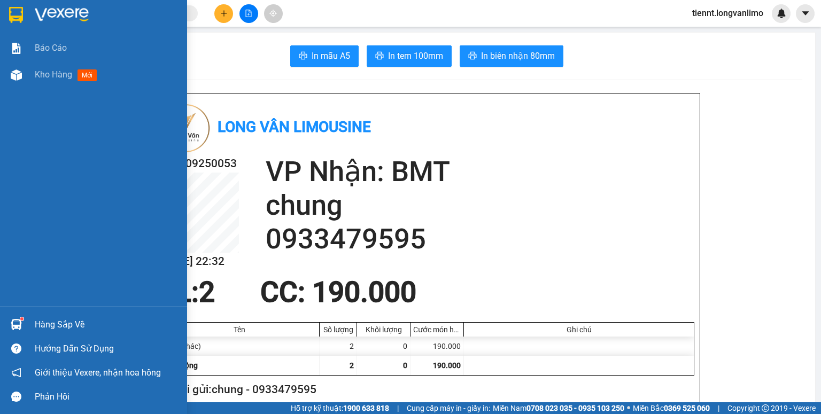
click at [14, 9] on img at bounding box center [16, 15] width 14 height 16
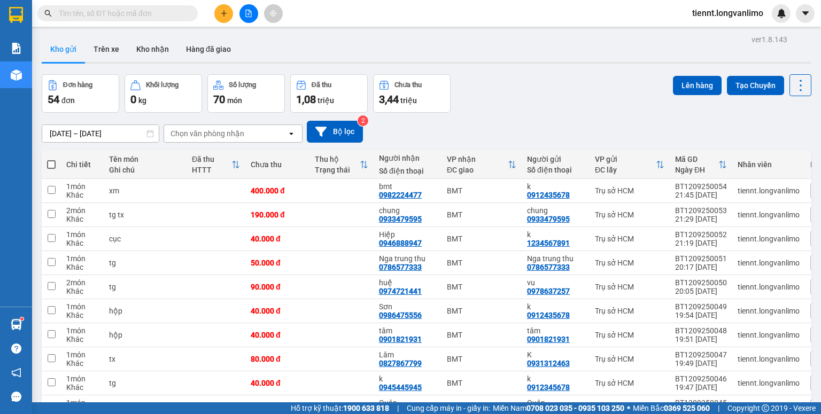
click at [105, 12] on input "text" at bounding box center [122, 13] width 126 height 12
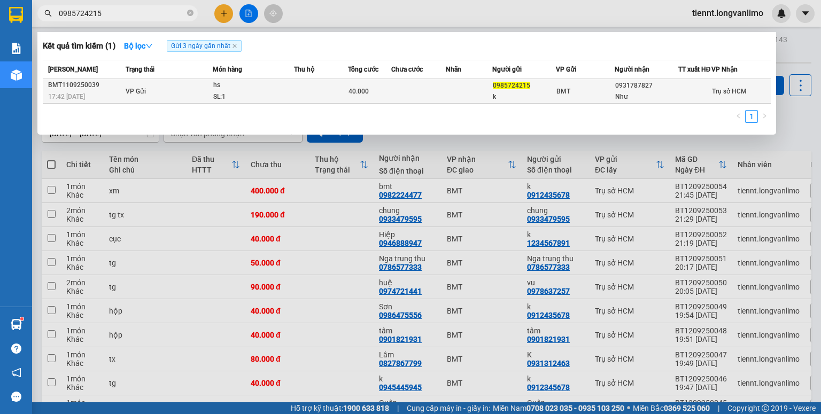
type input "0985724215"
click at [397, 96] on td at bounding box center [418, 91] width 55 height 25
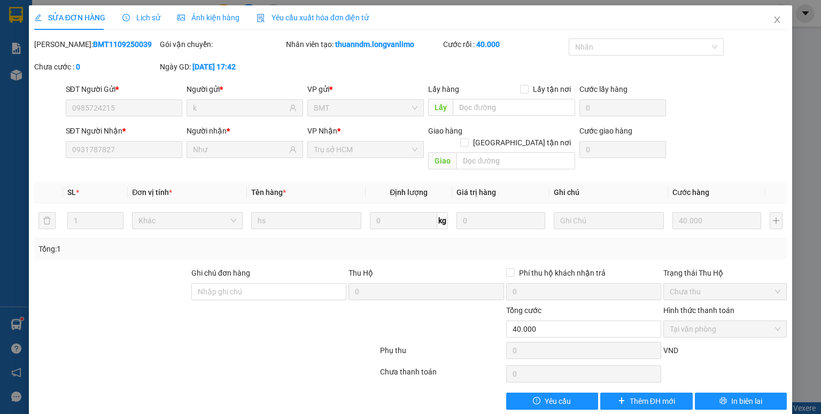
click at [218, 17] on span "Ảnh kiện hàng" at bounding box center [209, 17] width 62 height 9
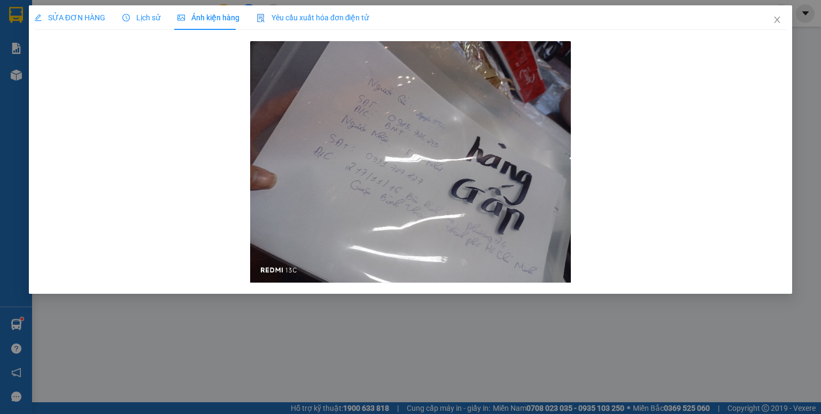
click at [63, 13] on span "SỬA ĐƠN HÀNG" at bounding box center [69, 17] width 71 height 9
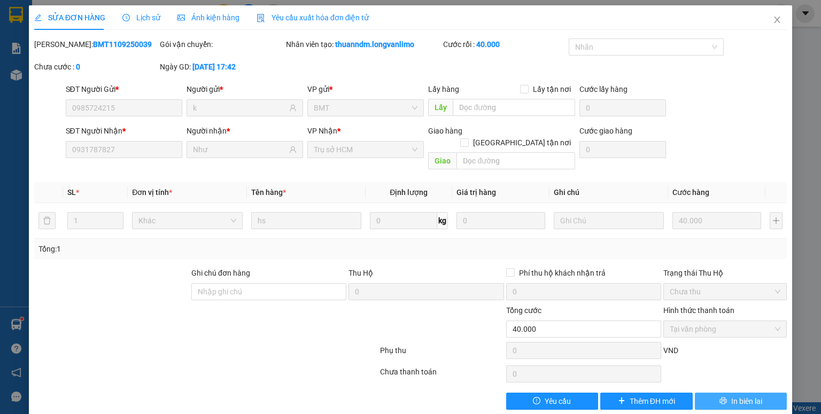
click at [712, 393] on button "In biên lai" at bounding box center [741, 401] width 93 height 17
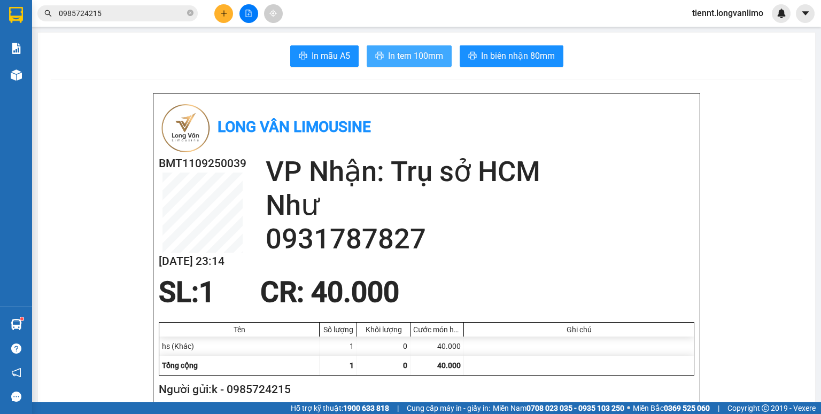
click at [406, 60] on span "In tem 100mm" at bounding box center [415, 55] width 55 height 13
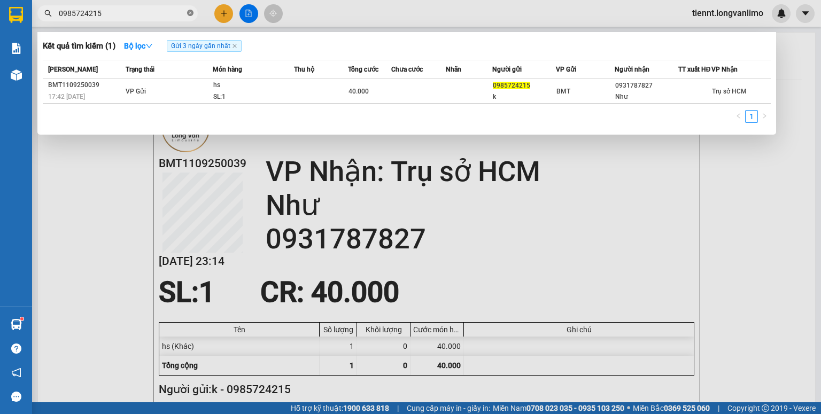
click at [191, 15] on icon "close-circle" at bounding box center [190, 13] width 6 height 6
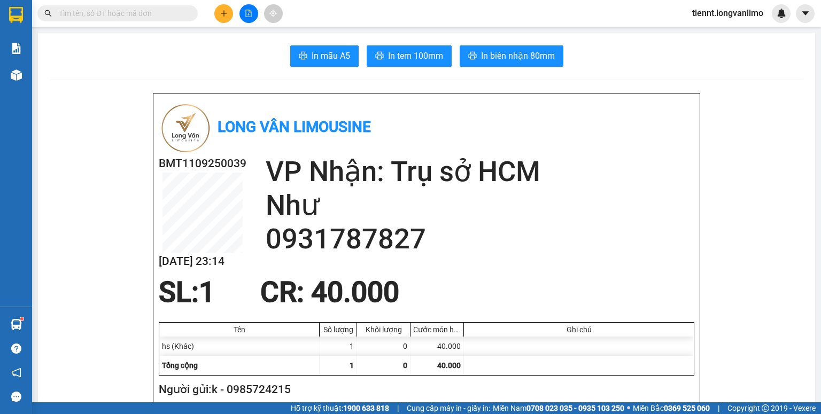
click at [148, 11] on input "text" at bounding box center [122, 13] width 126 height 12
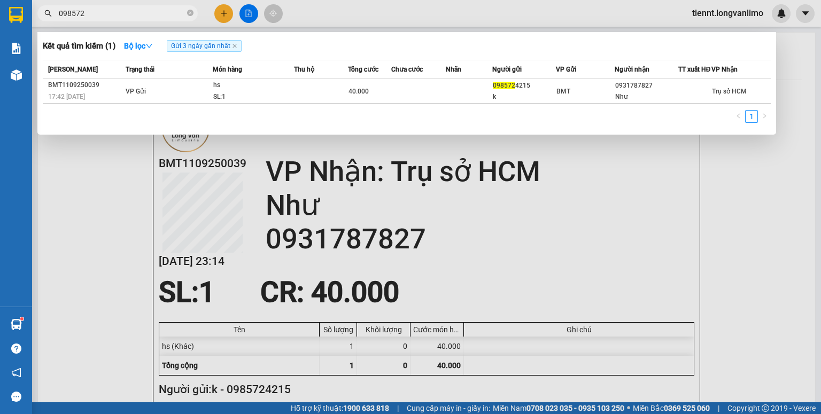
type input "0985724"
click at [190, 11] on icon "close-circle" at bounding box center [190, 13] width 6 height 6
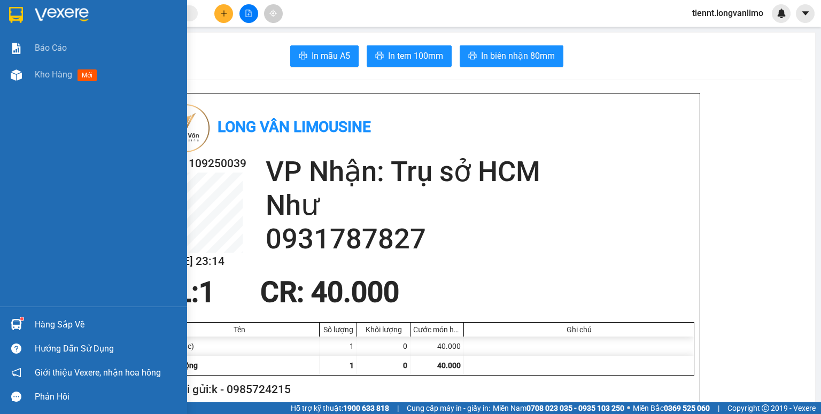
click at [17, 7] on img at bounding box center [16, 15] width 14 height 16
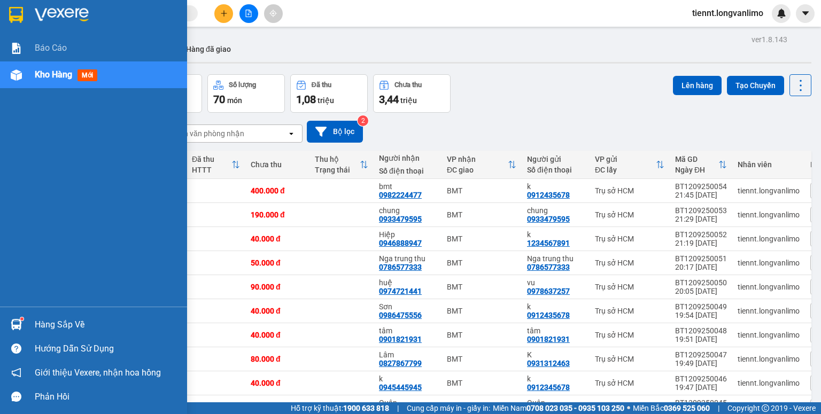
click at [13, 12] on img at bounding box center [16, 15] width 14 height 16
drag, startPoint x: 11, startPoint y: 13, endPoint x: 232, endPoint y: 414, distance: 457.4
click at [12, 13] on img at bounding box center [16, 15] width 14 height 16
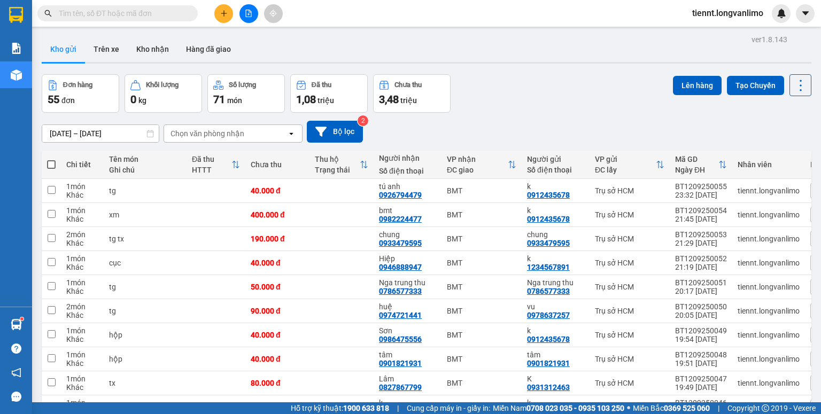
click at [222, 129] on div "Chọn văn phòng nhận" at bounding box center [208, 133] width 74 height 11
click at [289, 132] on icon "open" at bounding box center [291, 133] width 9 height 9
click at [279, 133] on div "Chọn văn phòng nhận" at bounding box center [225, 133] width 123 height 17
click at [288, 134] on icon "open" at bounding box center [291, 133] width 9 height 9
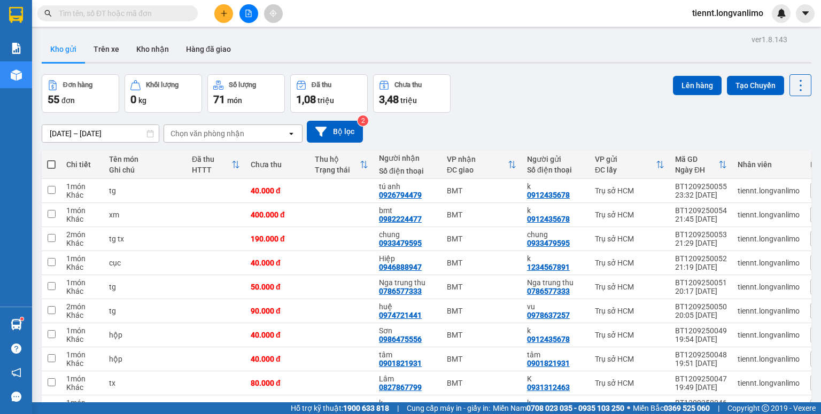
click at [544, 107] on div "Đơn hàng 55 đơn Khối lượng 0 kg Số lượng 71 món Đã thu 1,08 triệu Chưa thu 3,48…" at bounding box center [427, 93] width 770 height 39
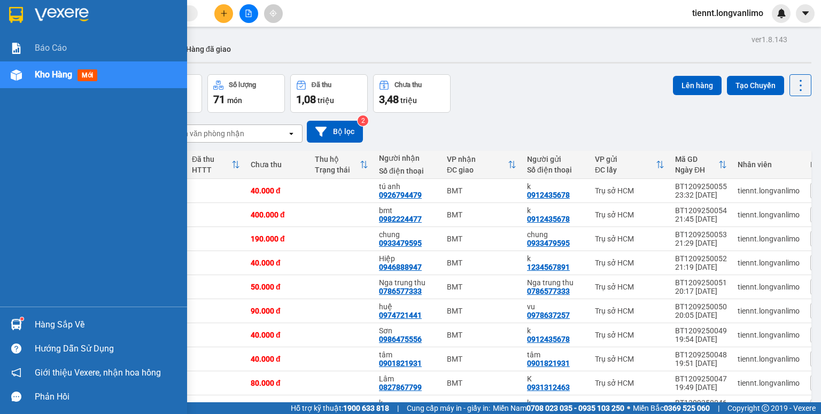
click at [16, 16] on img at bounding box center [16, 15] width 14 height 16
